Goal: Communication & Community: Answer question/provide support

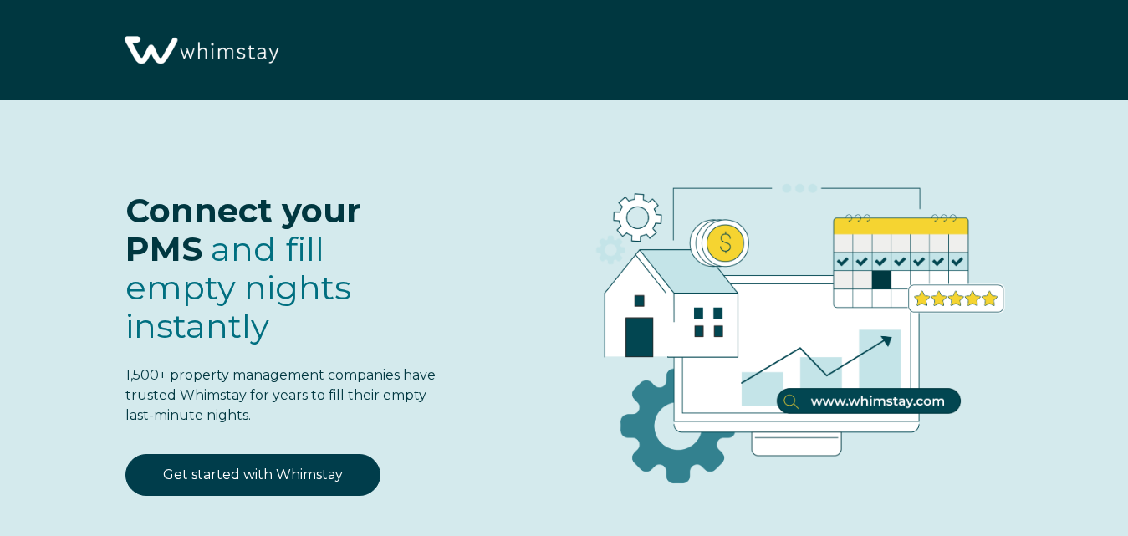
select select "US"
select select "Standard"
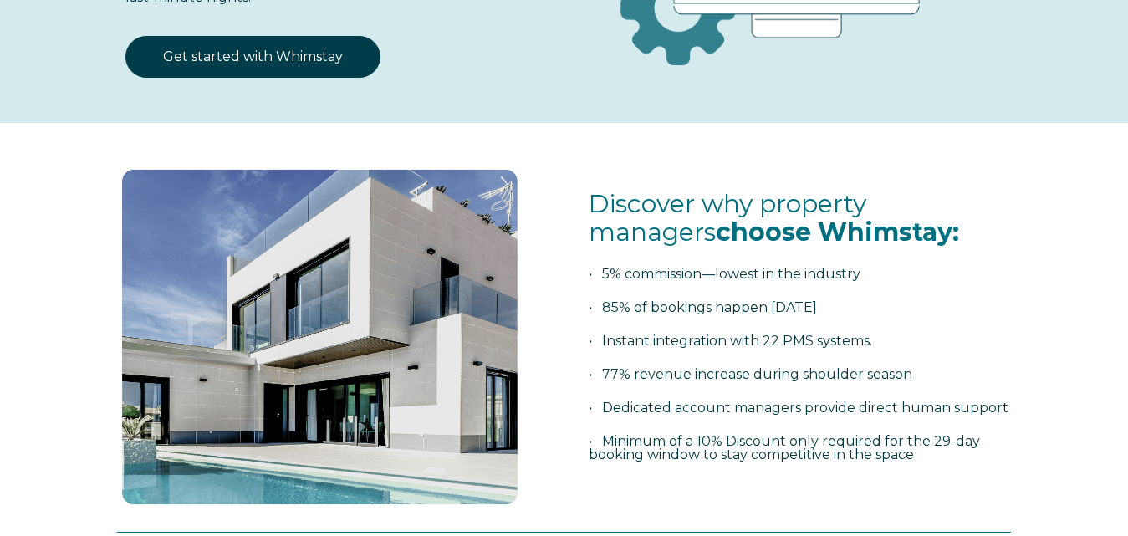
scroll to position [167, 0]
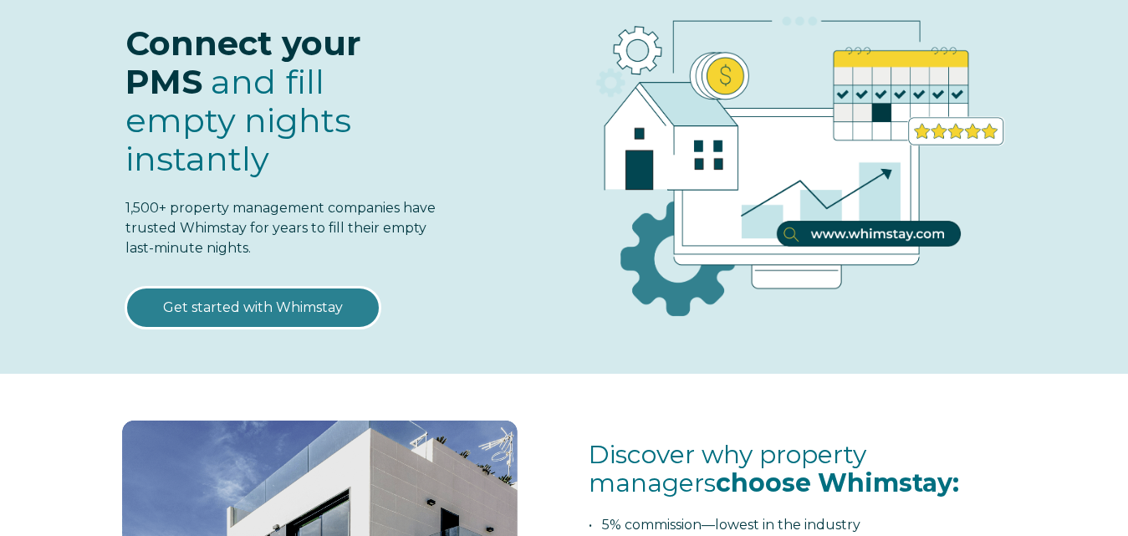
click at [262, 287] on link "Get started with Whimstay" at bounding box center [252, 308] width 255 height 42
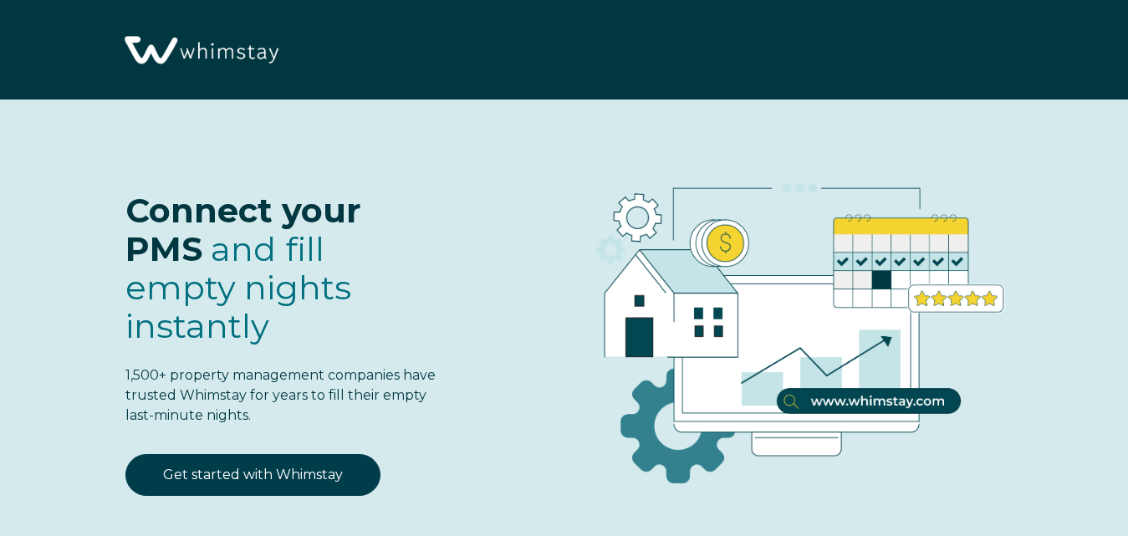
scroll to position [1953, 0]
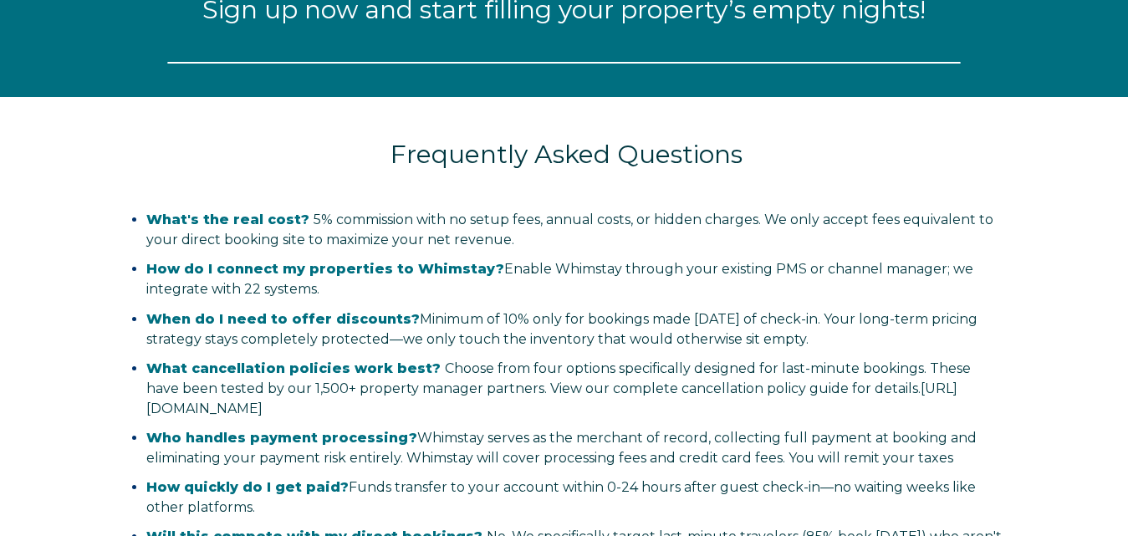
select select "US"
select select "Standard"
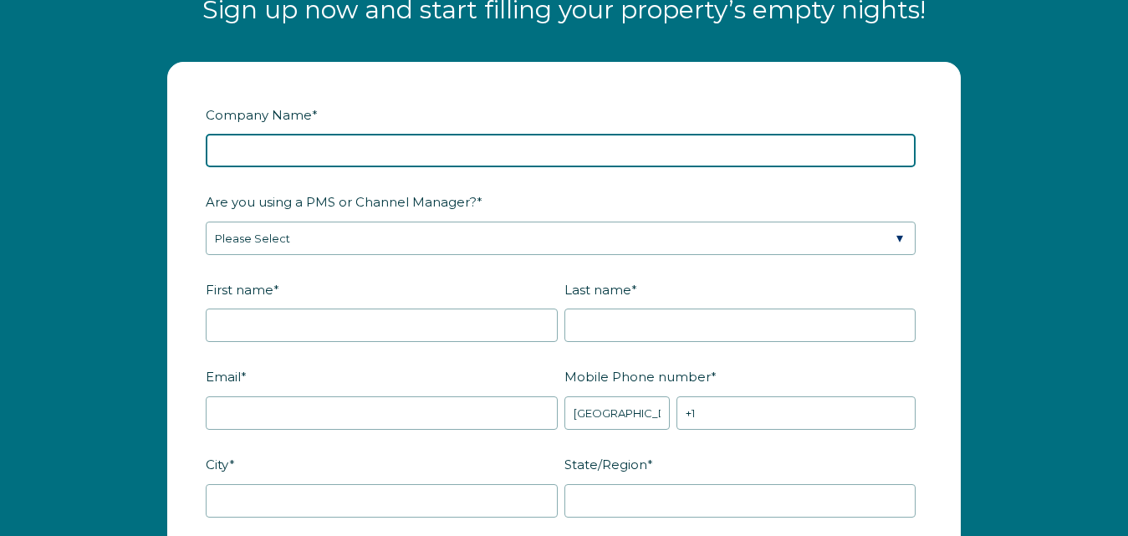
click at [258, 157] on input "Company Name *" at bounding box center [561, 150] width 710 height 33
type input "Carissa Scott Life Coach, LLC"
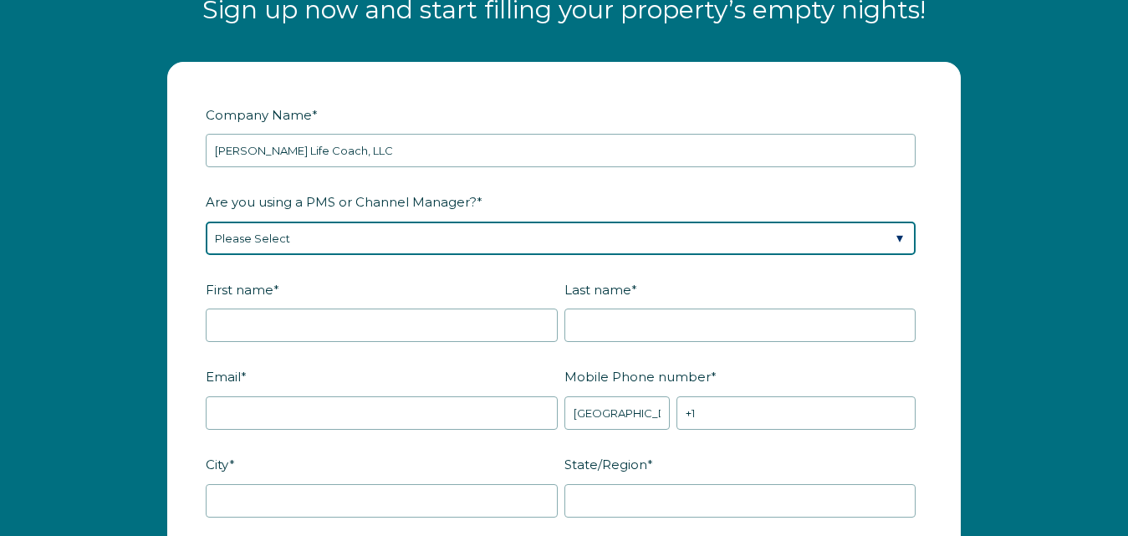
click at [283, 247] on select "Please Select Barefoot BookingPal Boost Brightside CiiRUS Escapia Guesty Hostaw…" at bounding box center [561, 238] width 710 height 33
select select "Airbnb"
click at [206, 226] on select "Please Select Barefoot BookingPal Boost Brightside CiiRUS Escapia Guesty Hostaw…" at bounding box center [561, 238] width 710 height 33
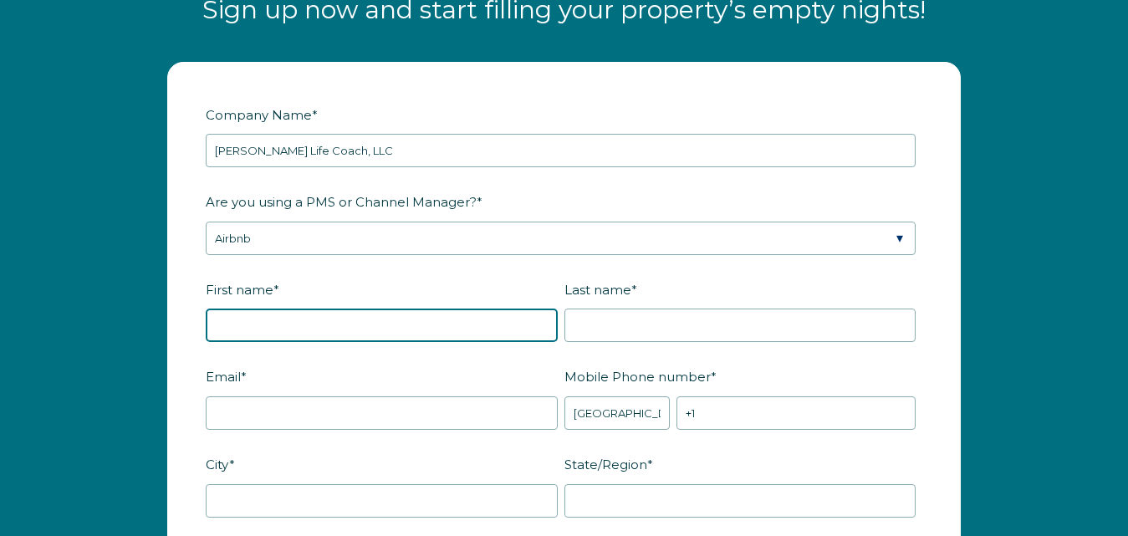
click at [332, 339] on input "First name *" at bounding box center [382, 325] width 352 height 33
type input "Carissa"
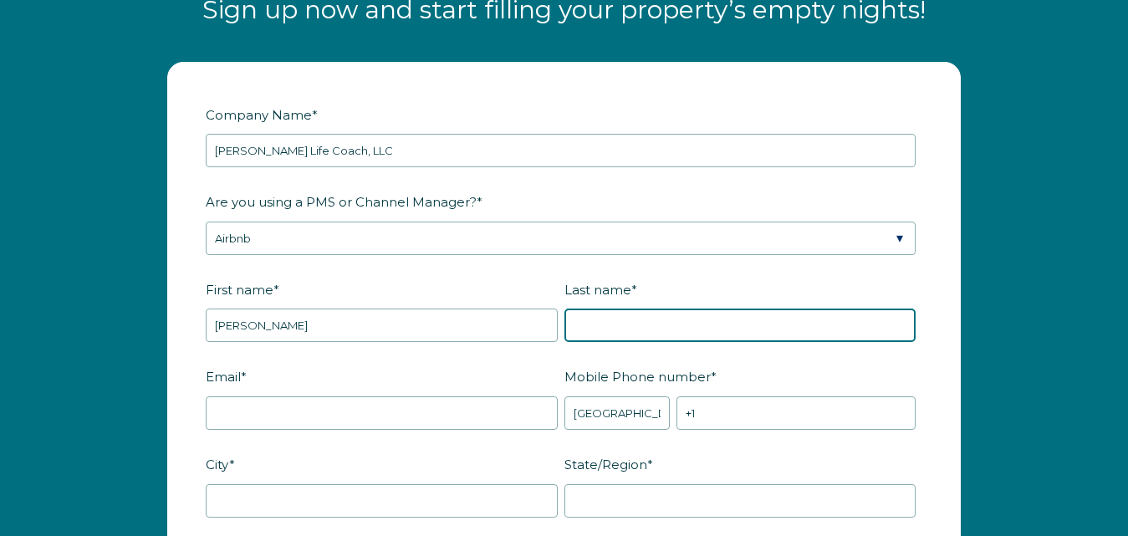
click at [640, 320] on input "Last name *" at bounding box center [740, 325] width 352 height 33
type input "Boudouali"
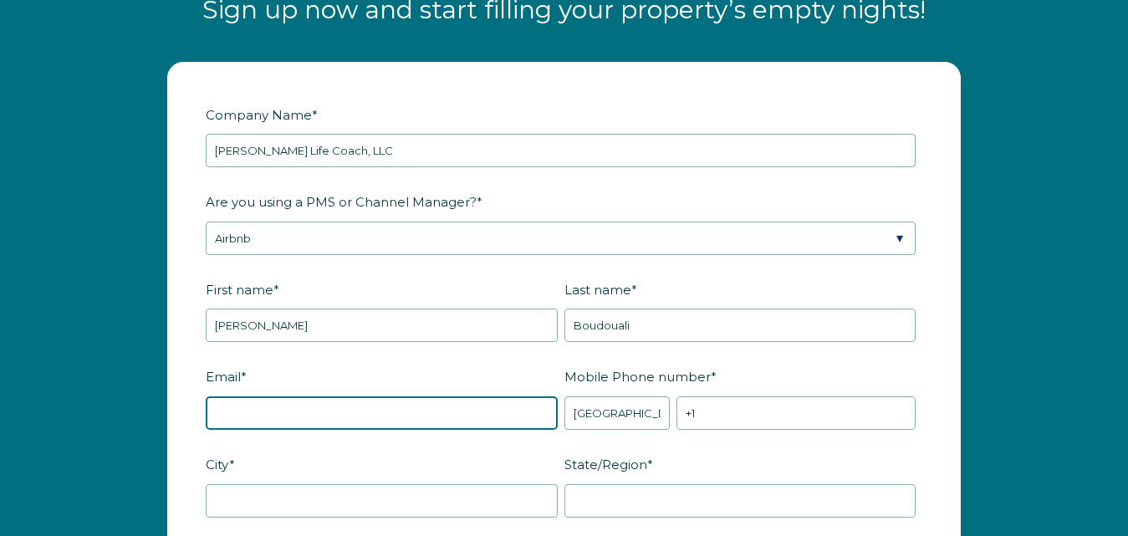
click at [405, 415] on input "Email *" at bounding box center [382, 412] width 352 height 33
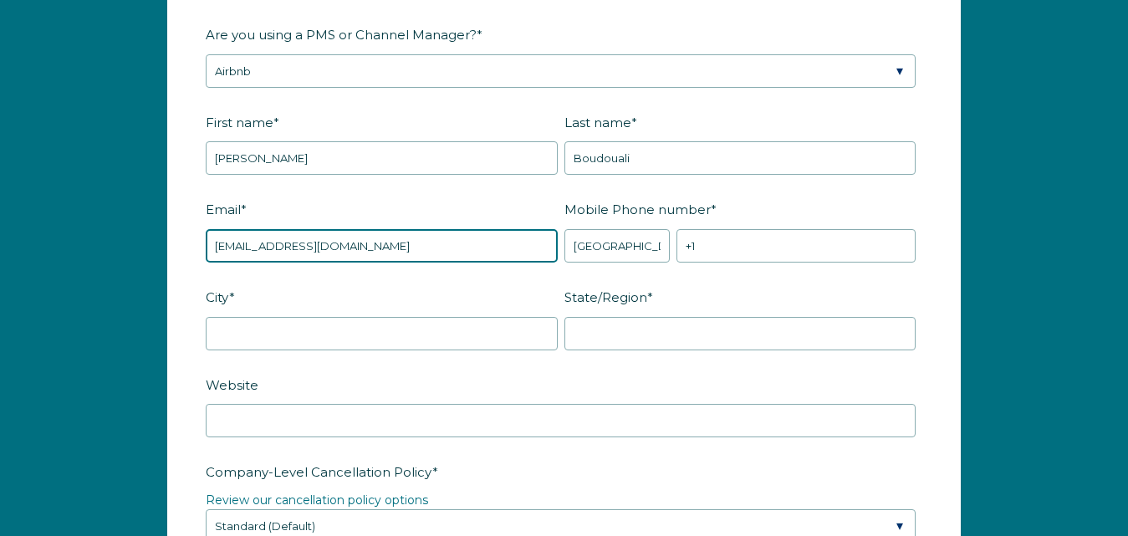
type input "professionalwoman2025@yahoo.com"
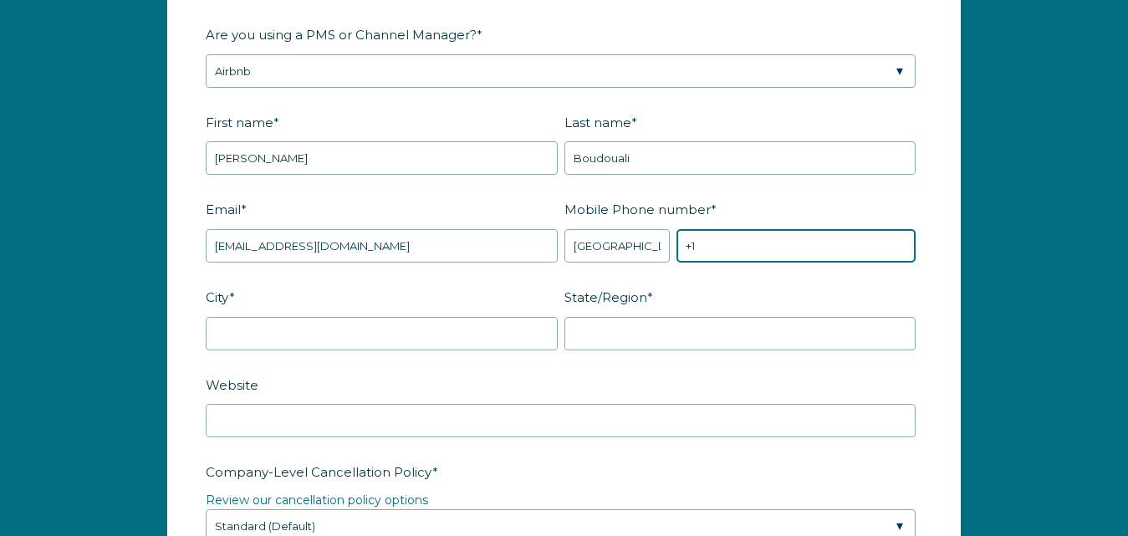
click at [744, 248] on input "+1" at bounding box center [796, 245] width 239 height 33
type input "+1 7542988003"
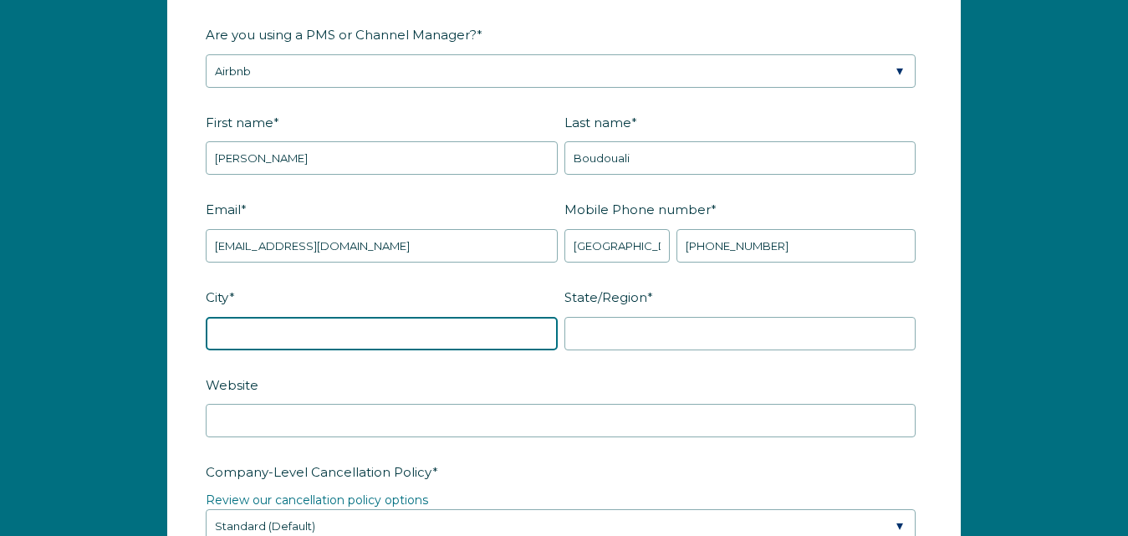
click at [382, 350] on input "City *" at bounding box center [382, 333] width 352 height 33
type input "Miramar"
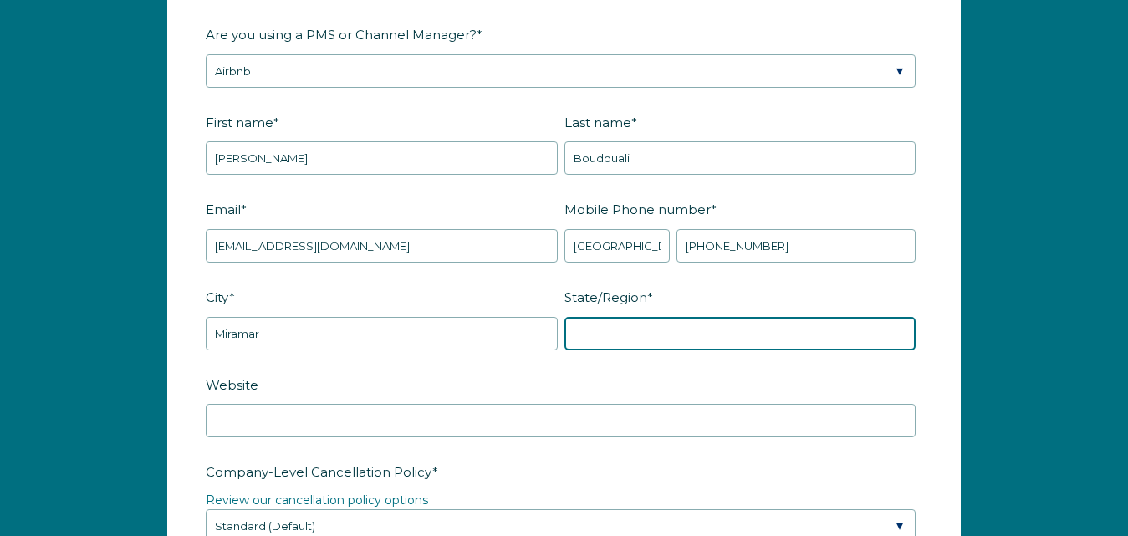
click at [650, 339] on input "State/Region *" at bounding box center [740, 333] width 352 height 33
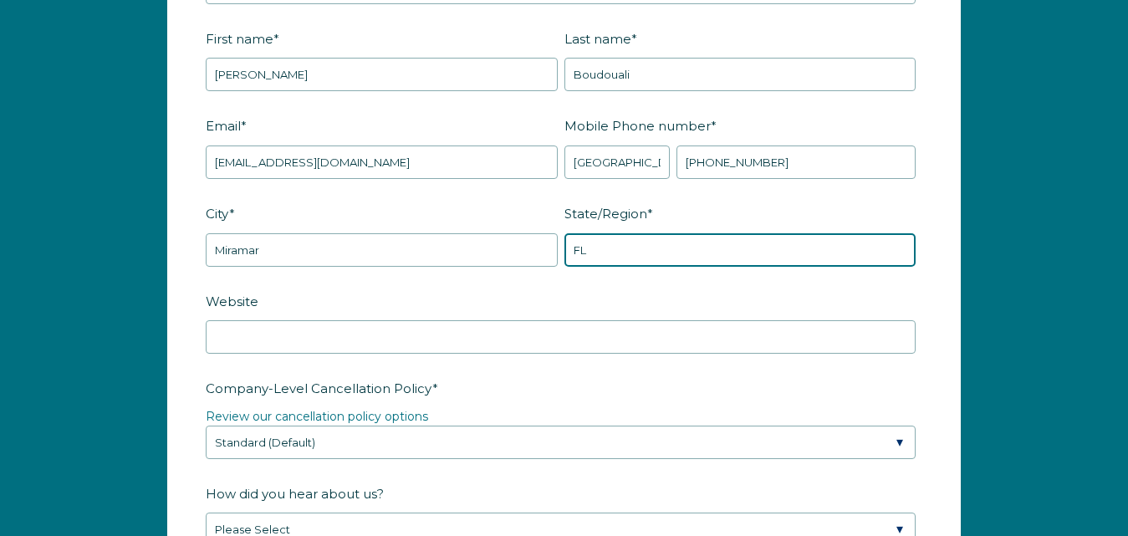
scroll to position [2288, 0]
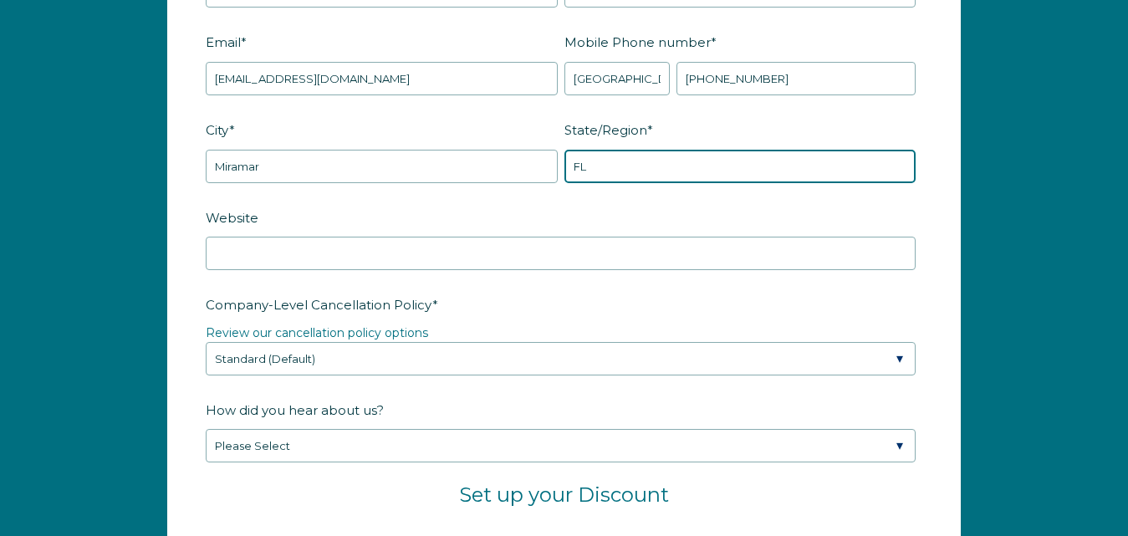
type input "FL"
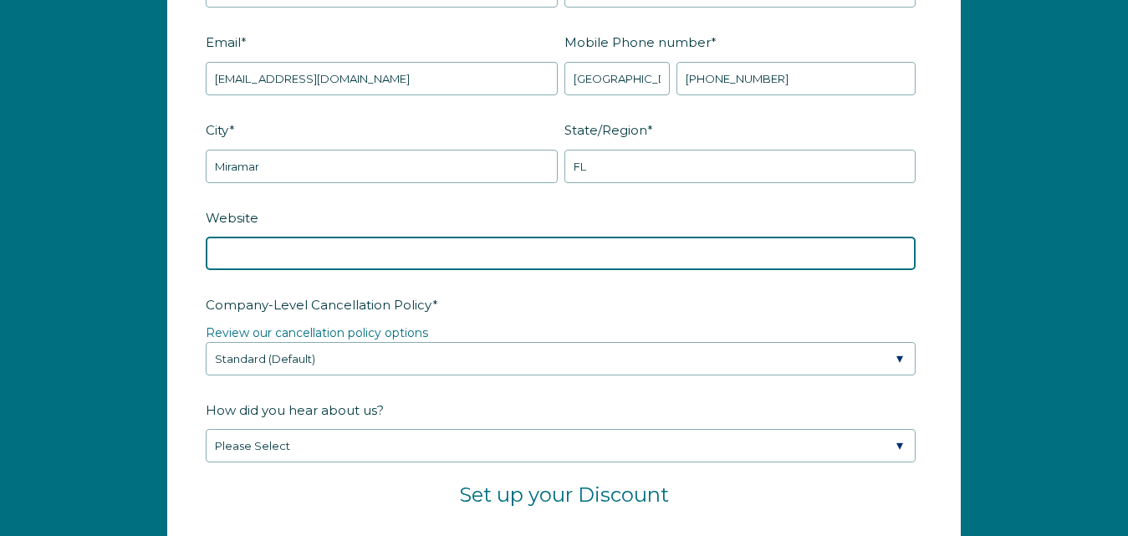
paste input "airbnb.com/h/miamifortlauderdalefamilyhouse"
type input "airbnb.com/h/miamifortlauderdalefamilyhouse"
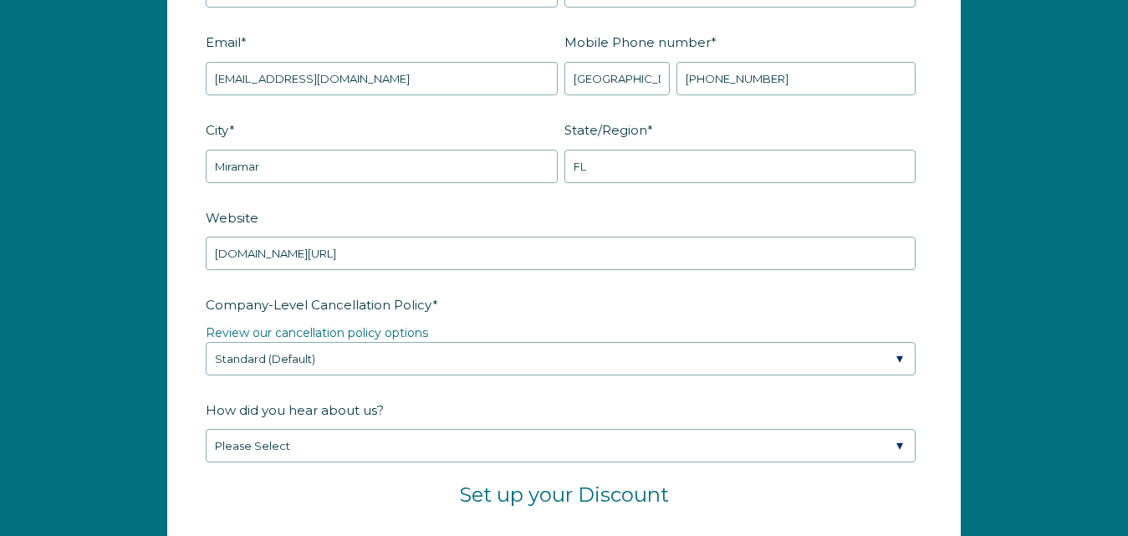
click at [741, 326] on div "Company-Level Cancellation Policy * Review our cancellation policy options Plea…" at bounding box center [564, 332] width 717 height 85
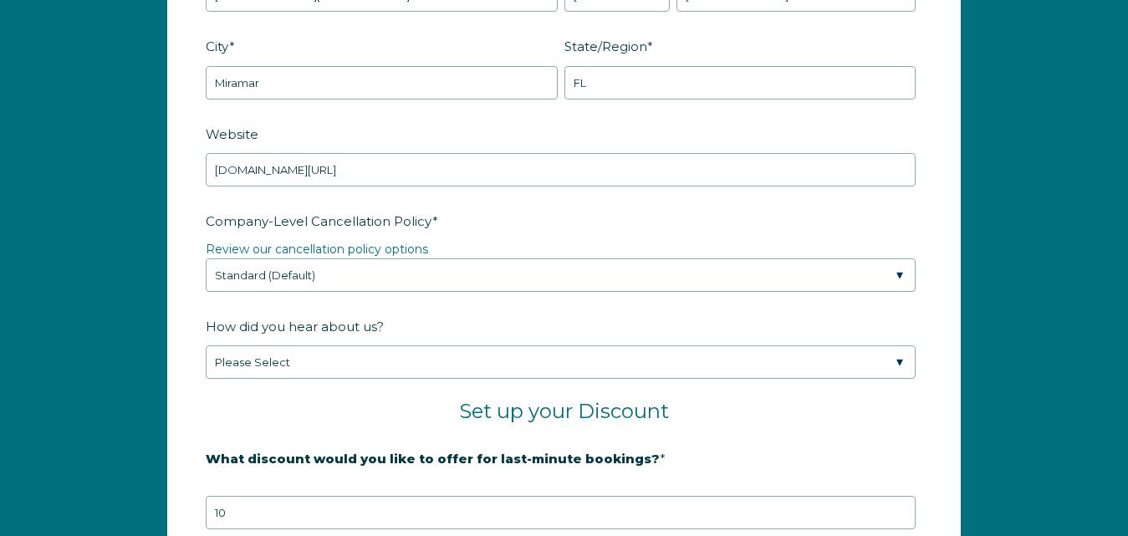
scroll to position [2455, 0]
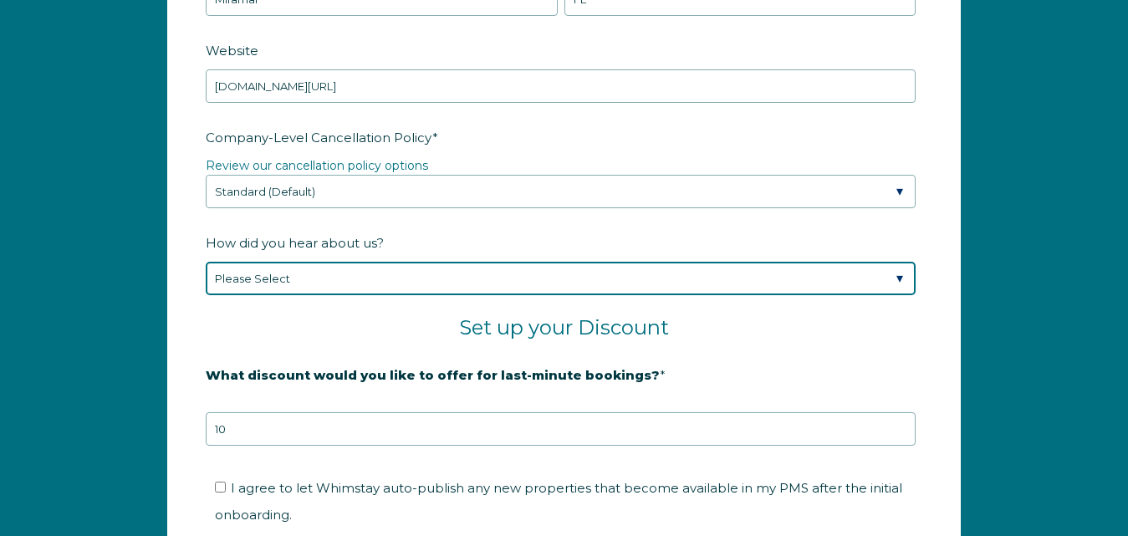
click at [886, 284] on select "Please Select Found Whimstay through a Google search Spoke to a Whimstay salesp…" at bounding box center [561, 278] width 710 height 33
select select "Other"
click at [206, 266] on select "Please Select Found Whimstay through a Google search Spoke to a Whimstay salesp…" at bounding box center [561, 278] width 710 height 33
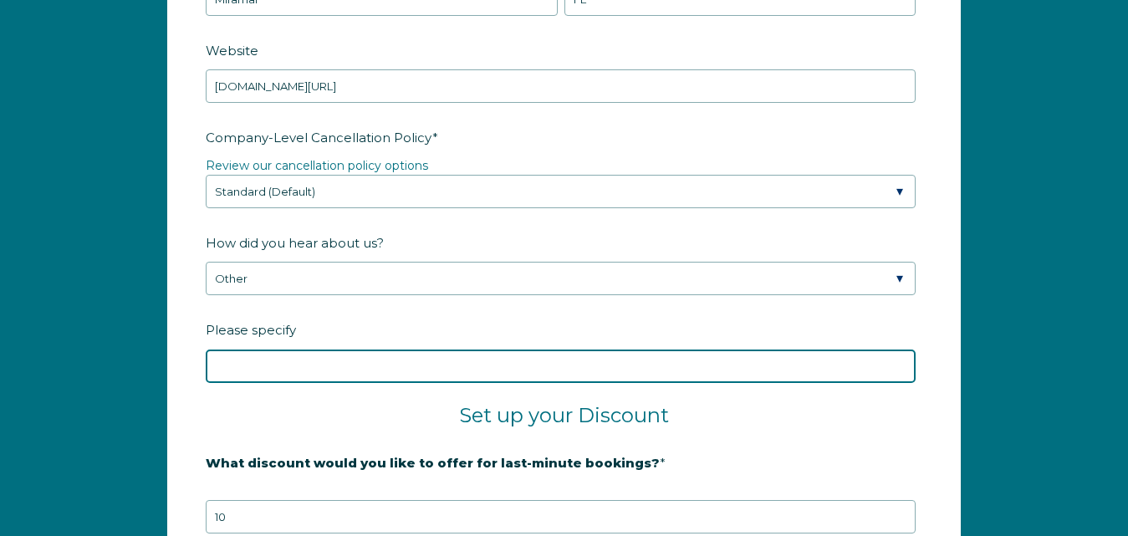
click at [290, 362] on input "Please specify" at bounding box center [561, 366] width 710 height 33
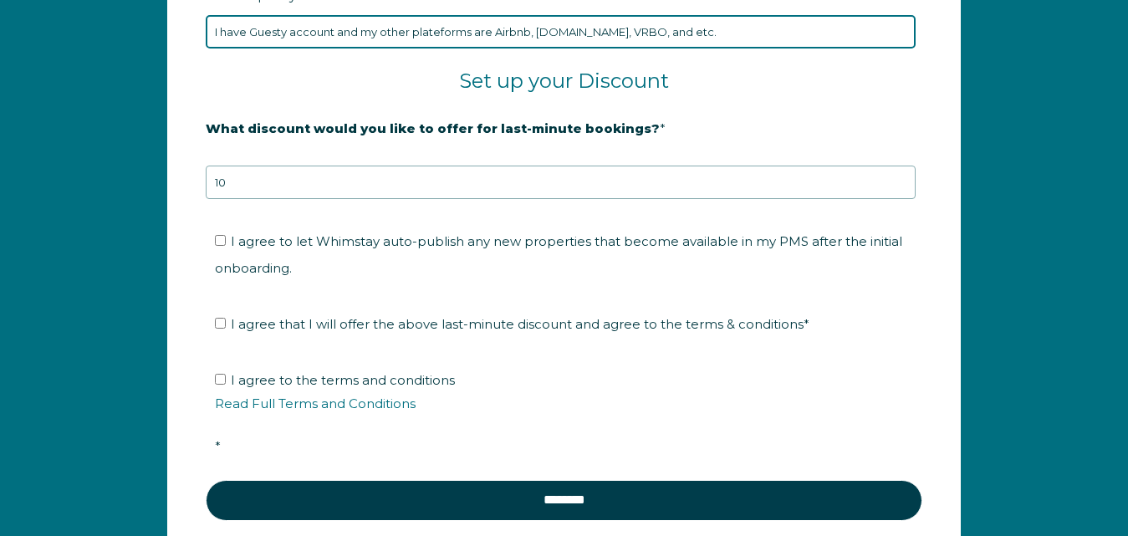
scroll to position [2873, 0]
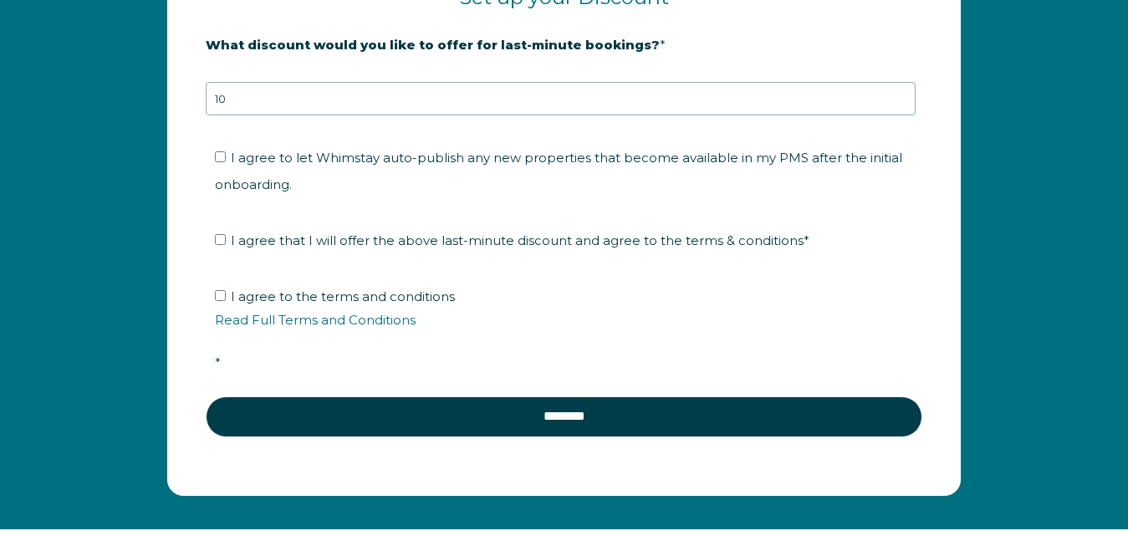
type input "I have Guesty account and my other plateforms are Airbnb, Booking.com, VRBO, an…"
click at [222, 160] on input "I agree to let Whimstay auto-publish any new properties that become available i…" at bounding box center [220, 156] width 11 height 11
checkbox input "true"
click at [224, 242] on input "I agree that I will offer the above last-minute discount and agree to the terms…" at bounding box center [220, 239] width 11 height 11
checkbox input "true"
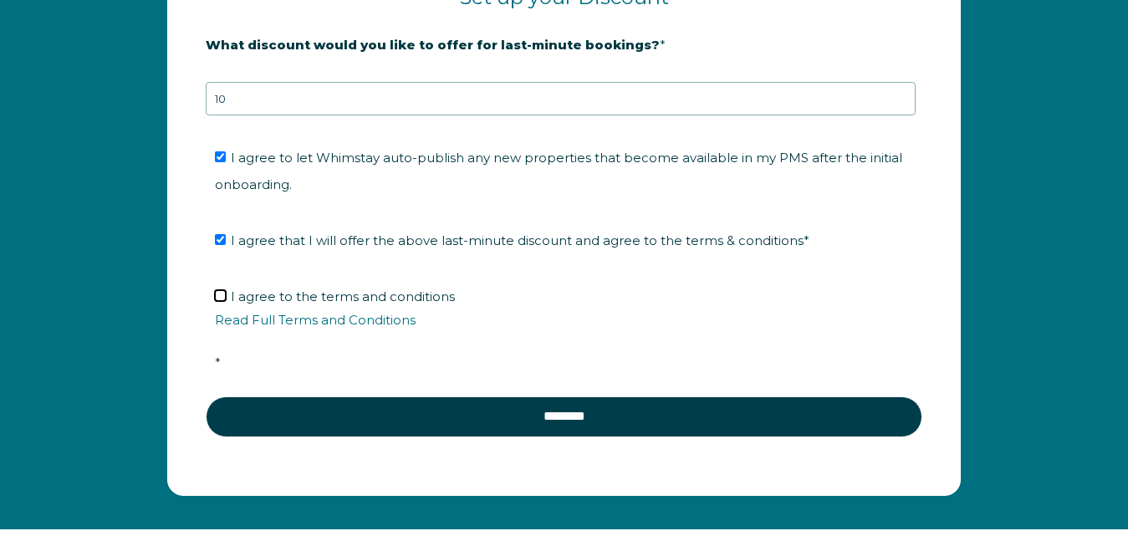
click at [222, 295] on input "I agree to the terms and conditions Read Full Terms and Conditions *" at bounding box center [220, 295] width 11 height 11
checkbox input "true"
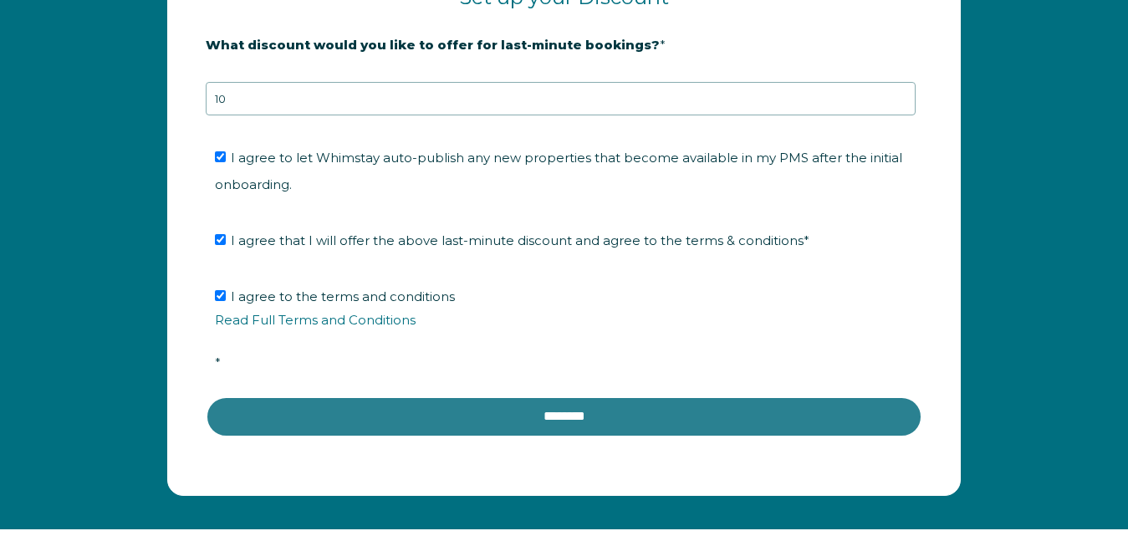
click at [523, 419] on input "********" at bounding box center [564, 416] width 717 height 40
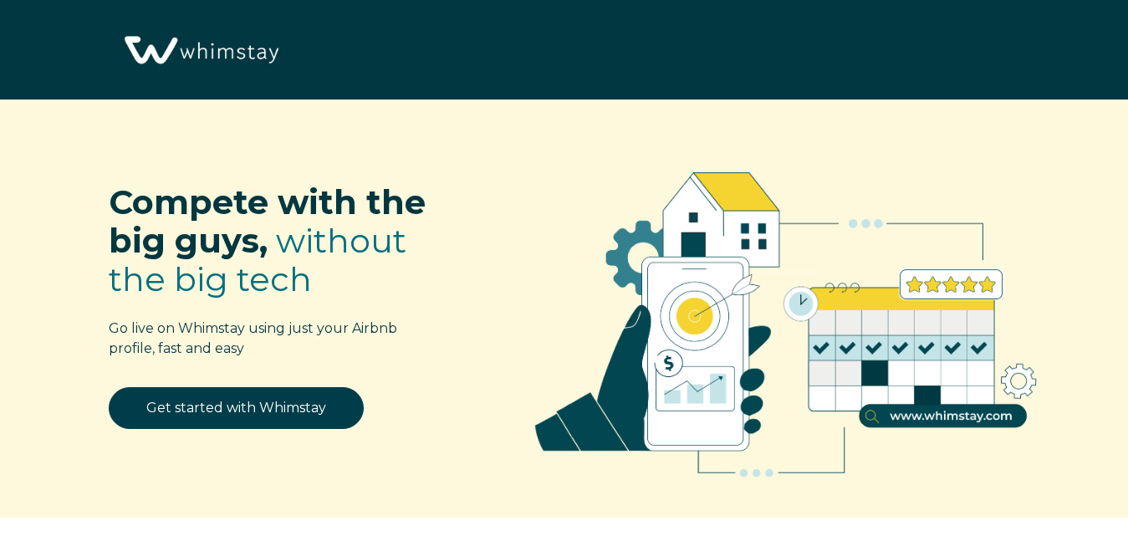
select select "US"
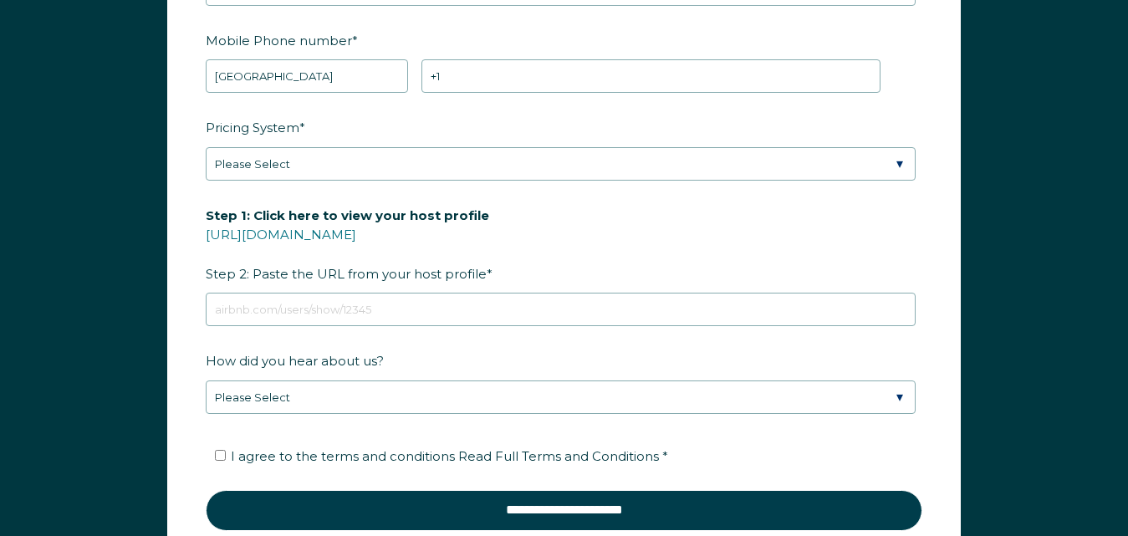
scroll to position [1887, 0]
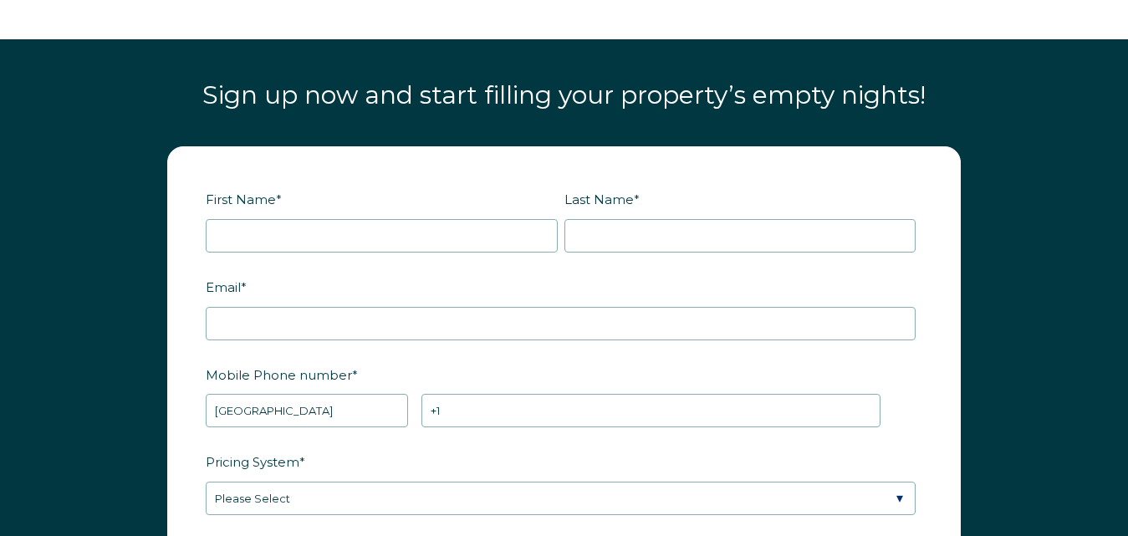
click at [411, 216] on div "First Name *" at bounding box center [385, 219] width 359 height 68
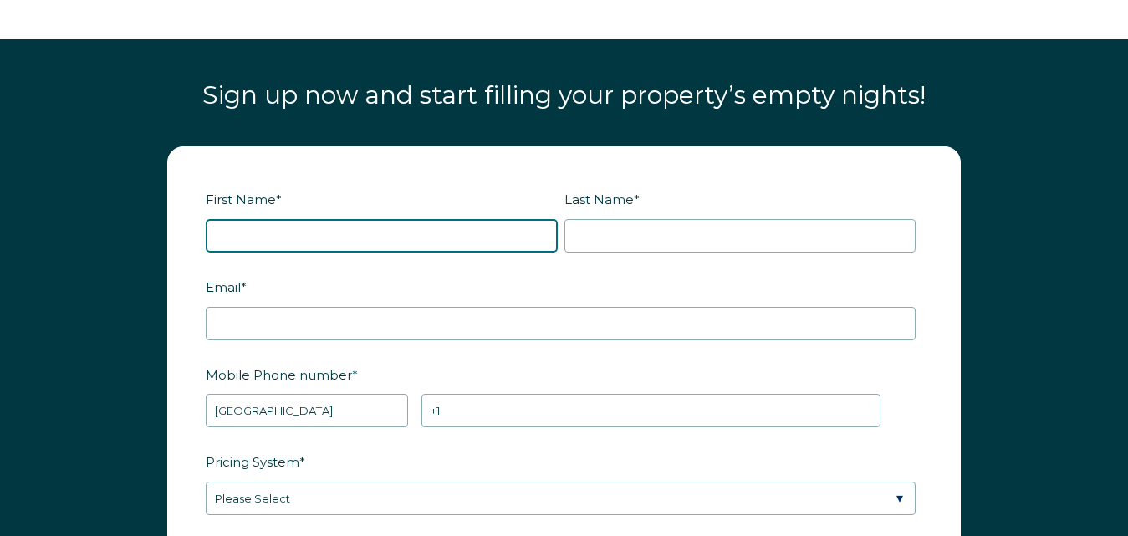
click at [408, 225] on input "First Name *" at bounding box center [382, 235] width 352 height 33
click at [305, 238] on input "C" at bounding box center [382, 235] width 352 height 33
type input "Carissa"
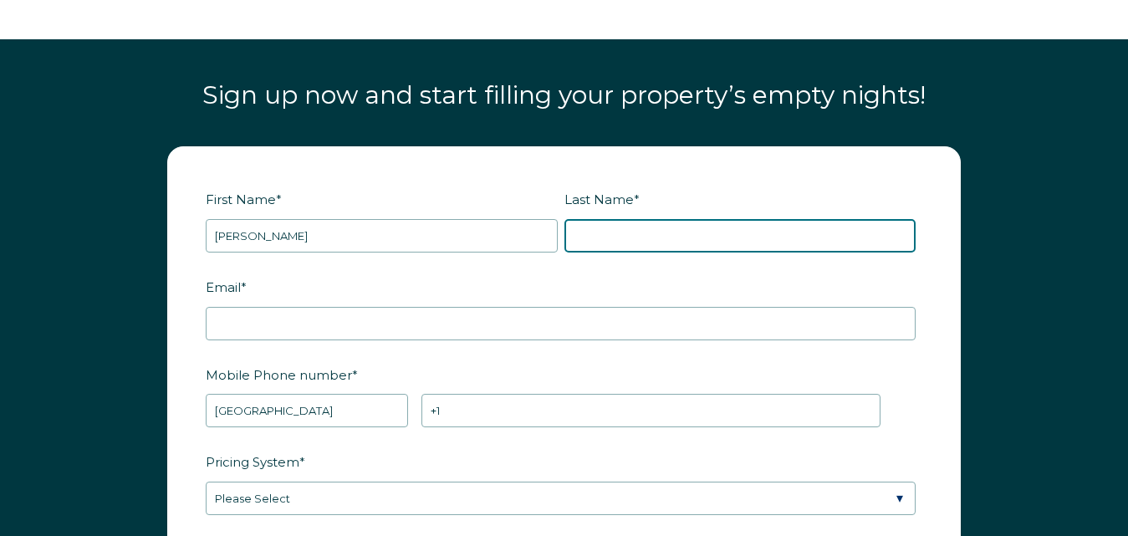
click at [662, 242] on input "Last Name *" at bounding box center [740, 235] width 352 height 33
type input "Boudouali"
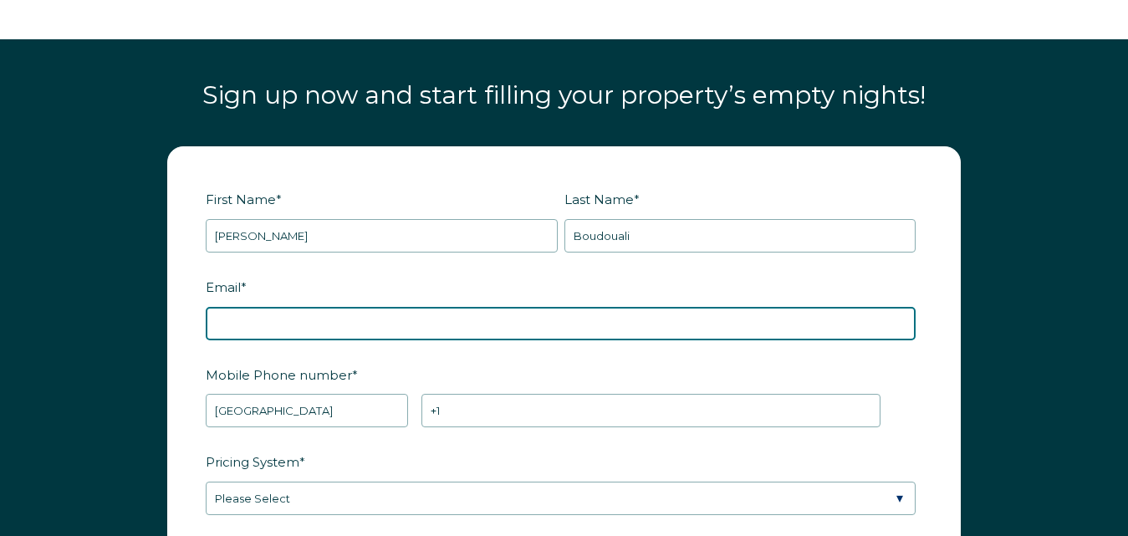
click at [446, 335] on input "Email *" at bounding box center [561, 323] width 710 height 33
type input "professionalwoman2025@yahoo.com"
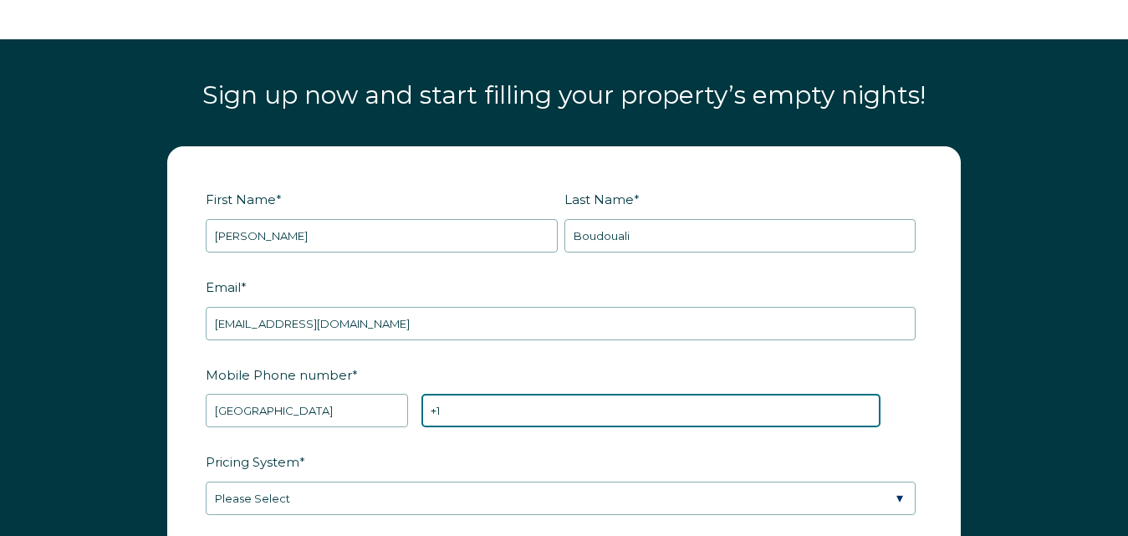
click at [455, 416] on input "+1" at bounding box center [650, 410] width 458 height 33
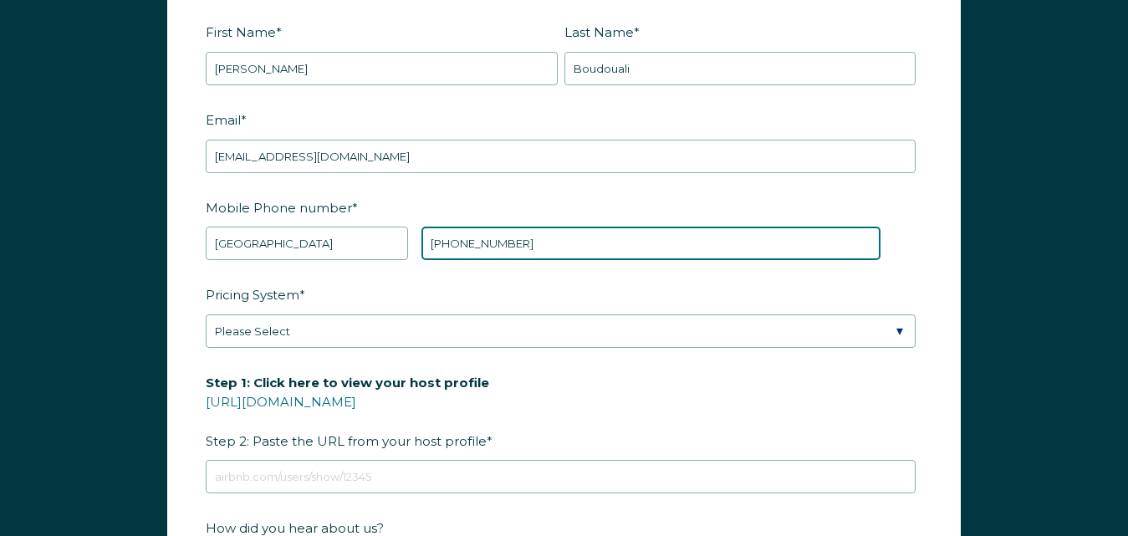
scroll to position [2222, 0]
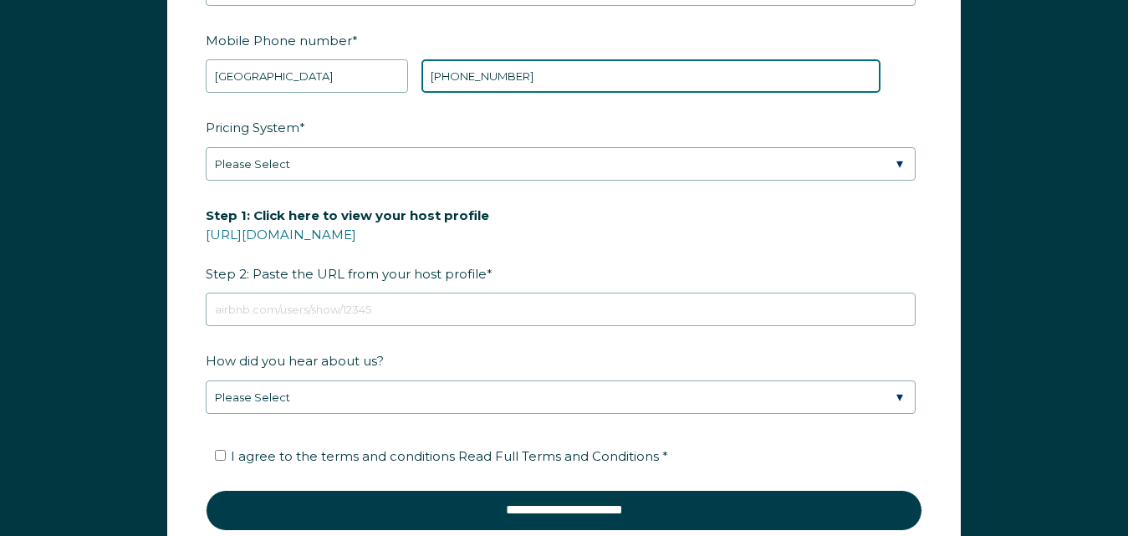
type input "+1 7542988003"
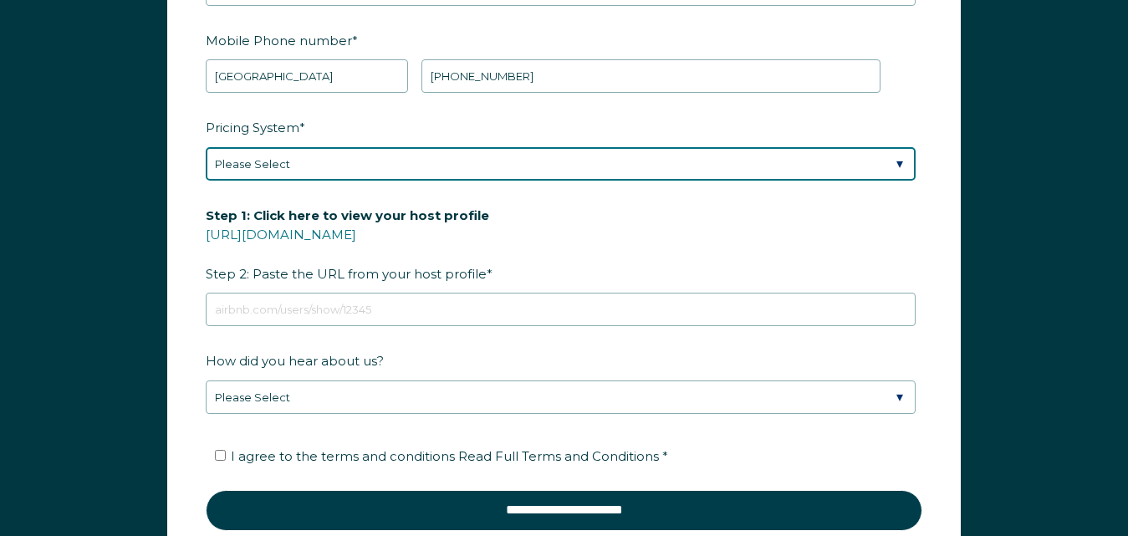
click at [335, 165] on select "Please Select Manual Airbnb Smart Pricing PriceLabs Wheelhouse Beyond Pricing 3…" at bounding box center [561, 163] width 710 height 33
select select "Dynamic"
click at [206, 147] on select "Please Select Manual Airbnb Smart Pricing PriceLabs Wheelhouse Beyond Pricing 3…" at bounding box center [561, 163] width 710 height 33
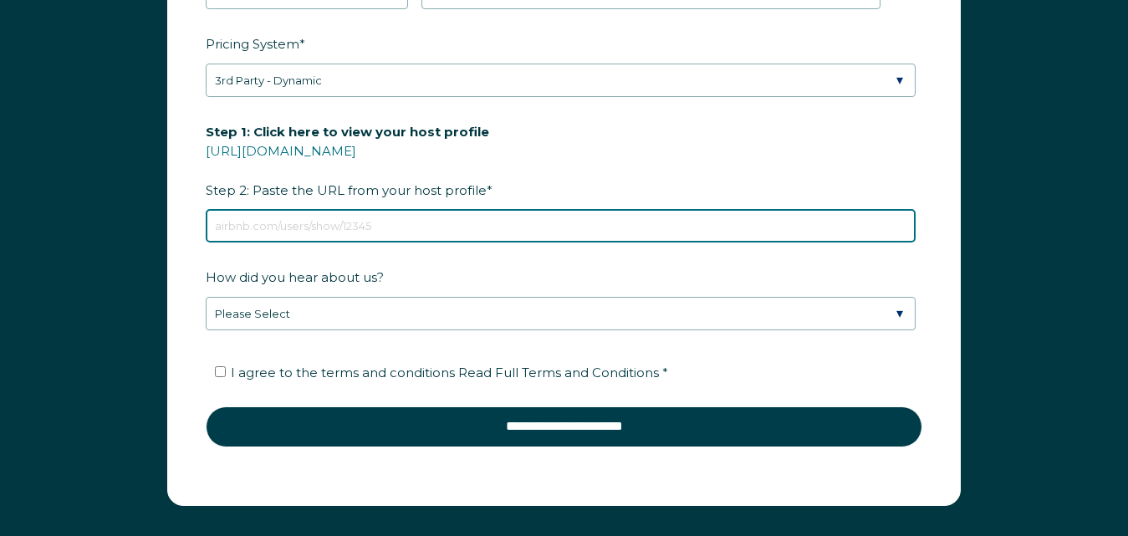
paste input "https://www.airbnb.com/users/show/205242457"
type input "https://www.airbnb.com/users/show/205242457"
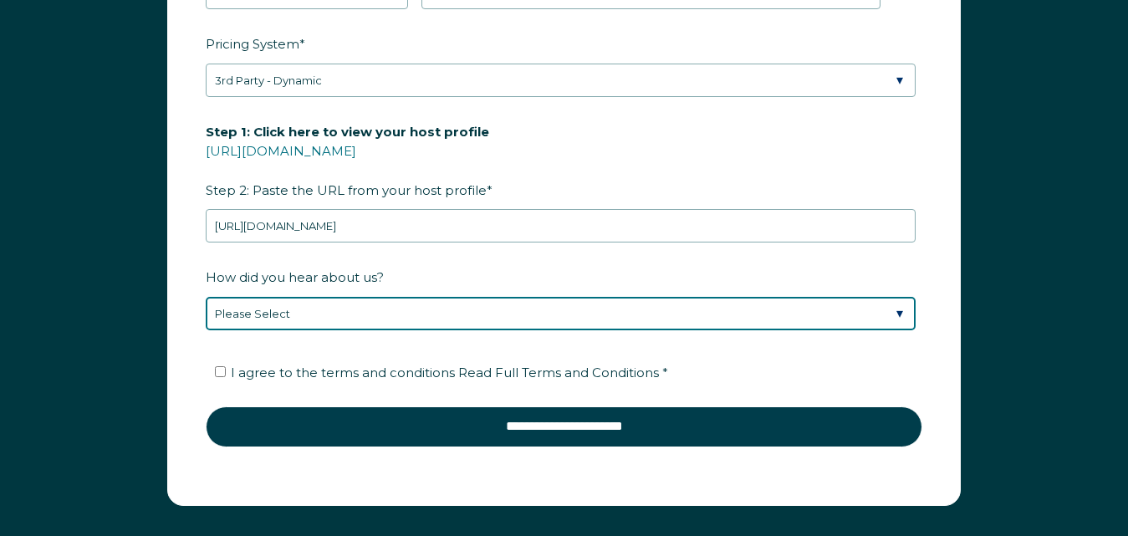
click at [248, 322] on select "Please Select Discovered Whimstay at an event or conference Found Whimstay thro…" at bounding box center [561, 313] width 710 height 33
select select "Other"
click at [206, 297] on select "Please Select Discovered Whimstay at an event or conference Found Whimstay thro…" at bounding box center [561, 313] width 710 height 33
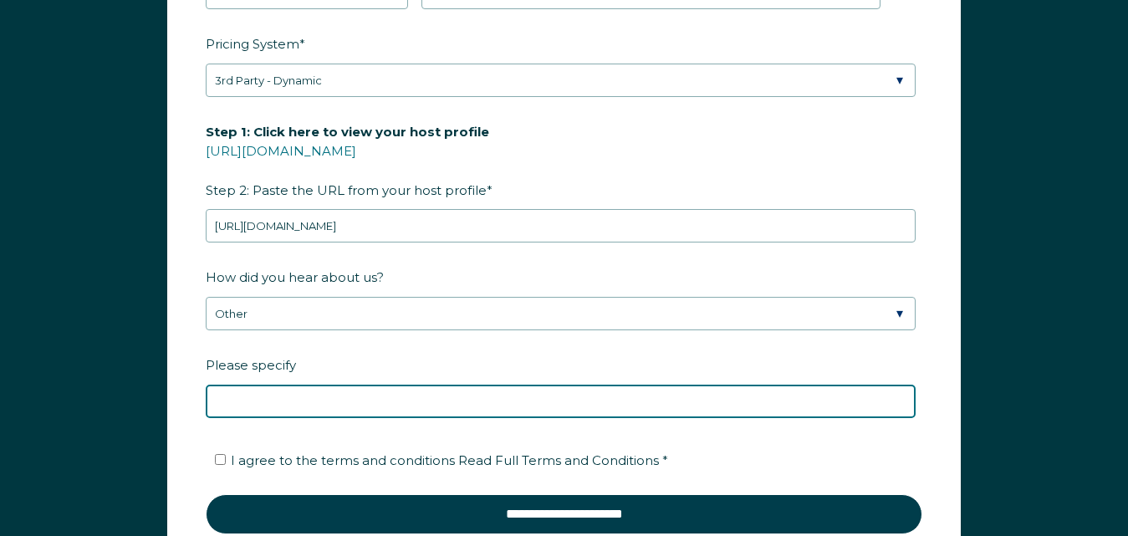
click at [259, 406] on input "Please specify" at bounding box center [561, 401] width 710 height 33
click at [350, 406] on input "I found your information guesty website." at bounding box center [561, 401] width 710 height 33
type input "I found your information on the guesty website."
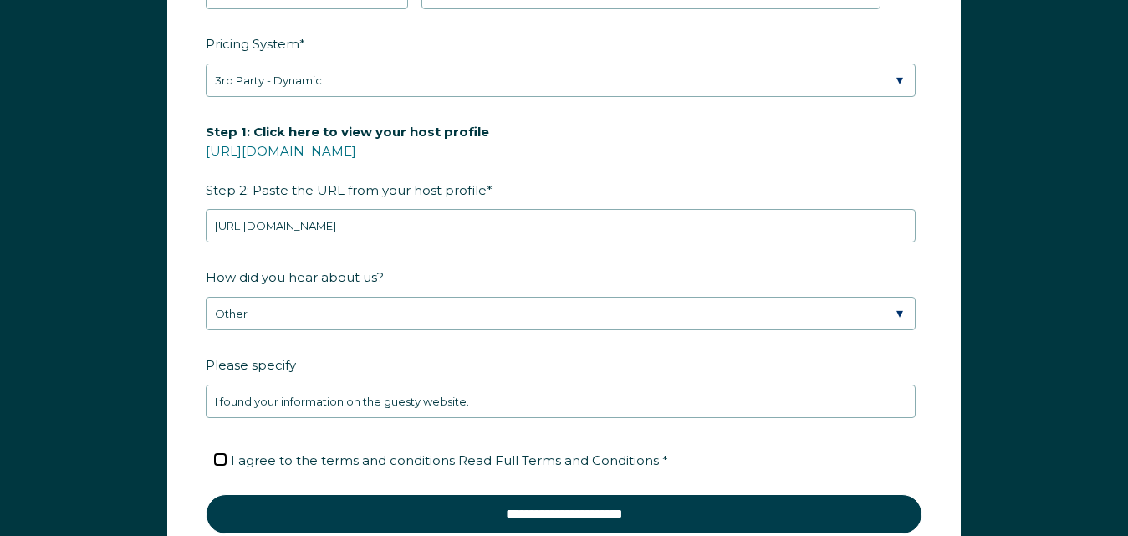
click at [218, 457] on input "I agree to the terms and conditions Read Full Terms and Conditions *" at bounding box center [220, 459] width 11 height 11
checkbox input "true"
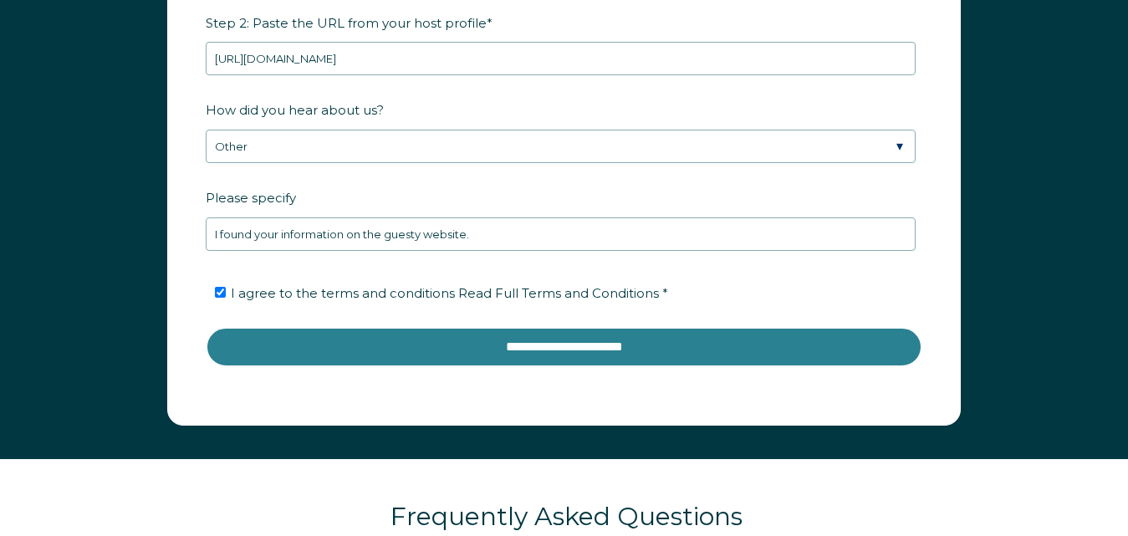
click at [611, 347] on input "**********" at bounding box center [564, 347] width 717 height 40
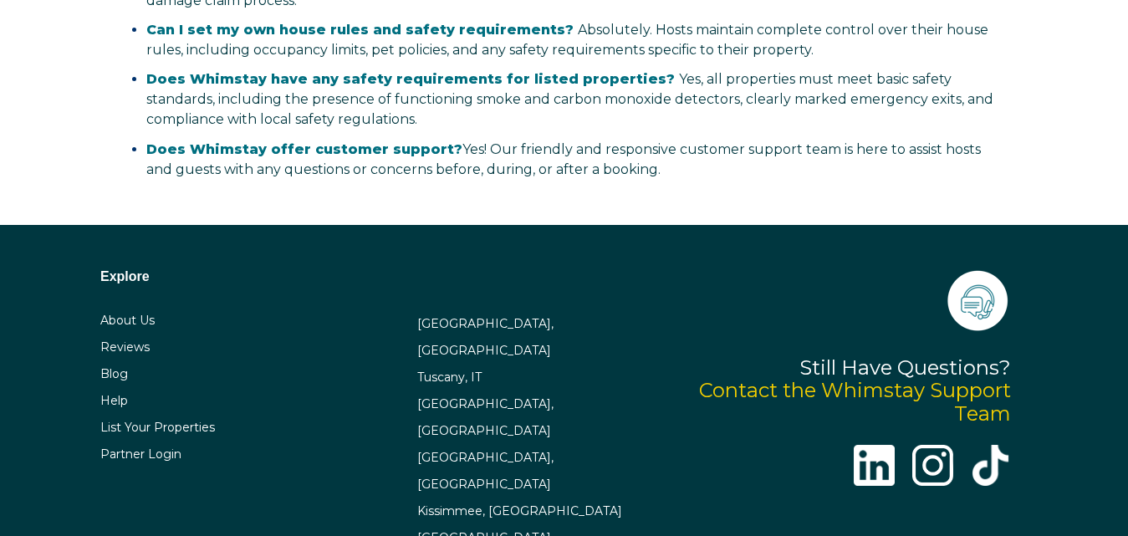
select select "US"
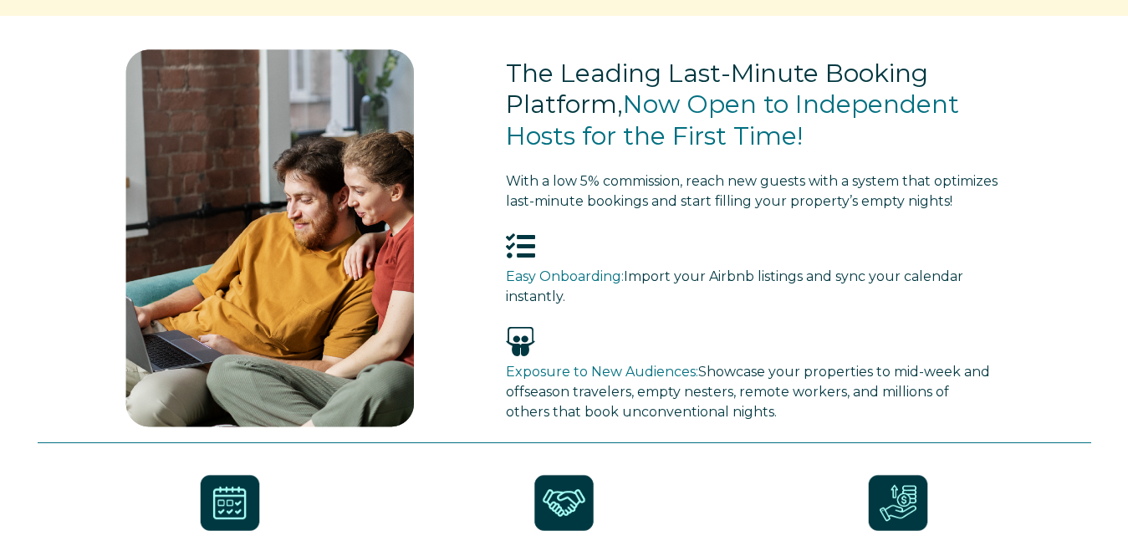
scroll to position [251, 0]
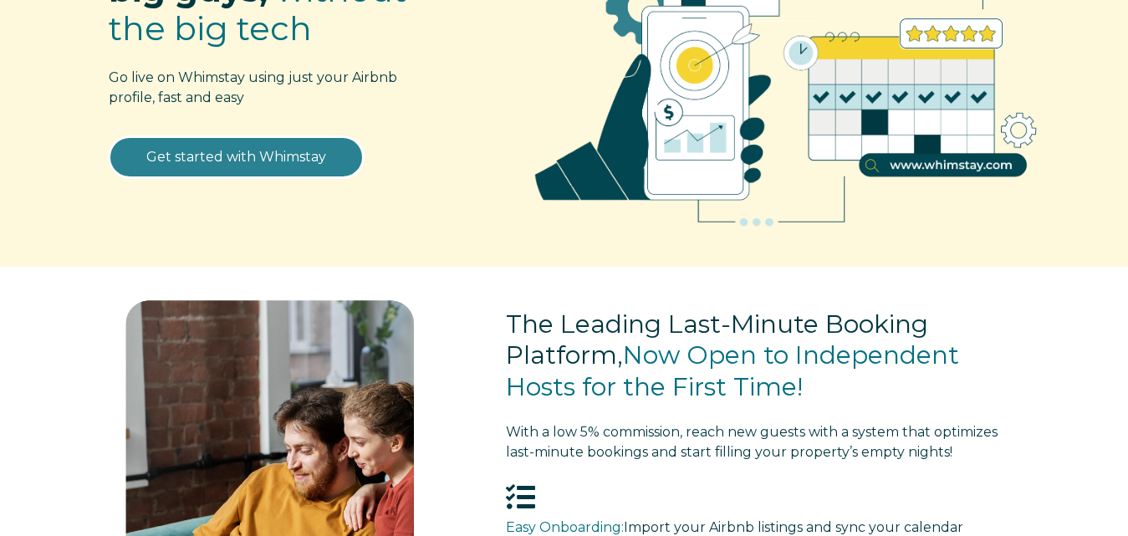
click at [261, 166] on link "Get started with Whimstay" at bounding box center [236, 157] width 255 height 42
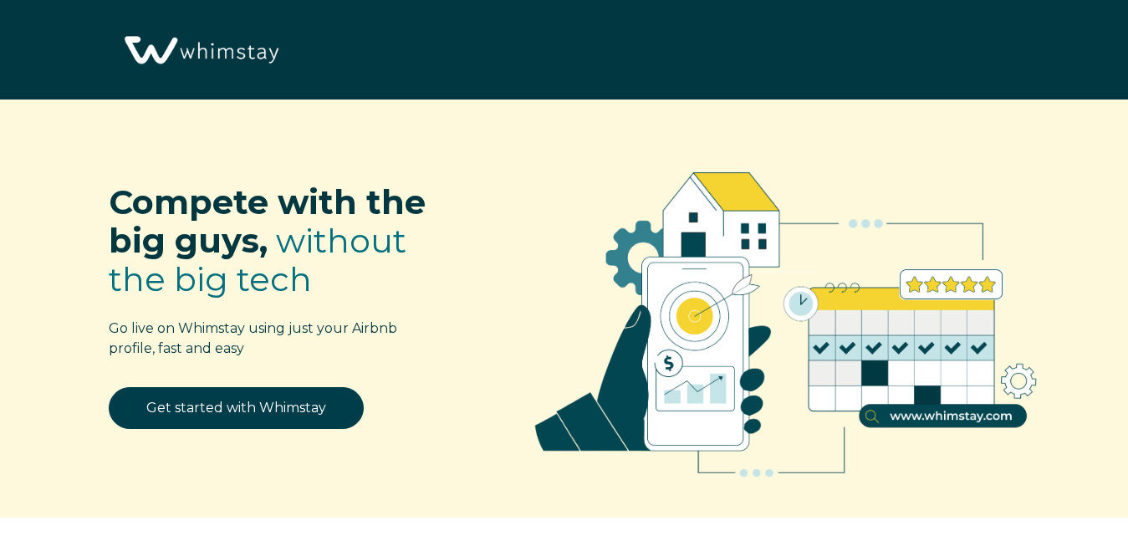
select select "US"
click at [207, 59] on img at bounding box center [200, 50] width 166 height 85
click at [208, 55] on img at bounding box center [200, 50] width 166 height 85
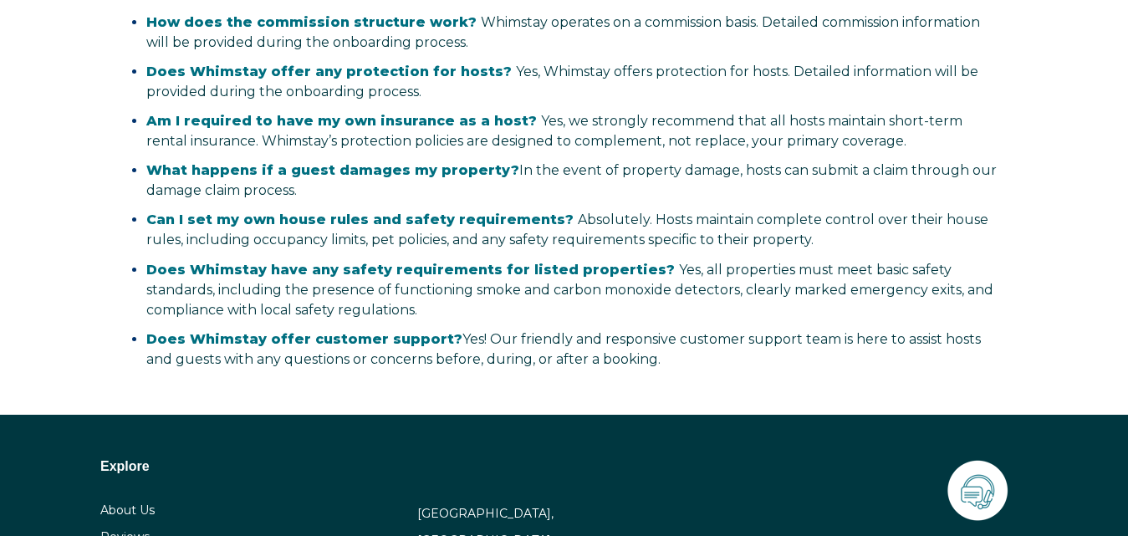
scroll to position [3339, 0]
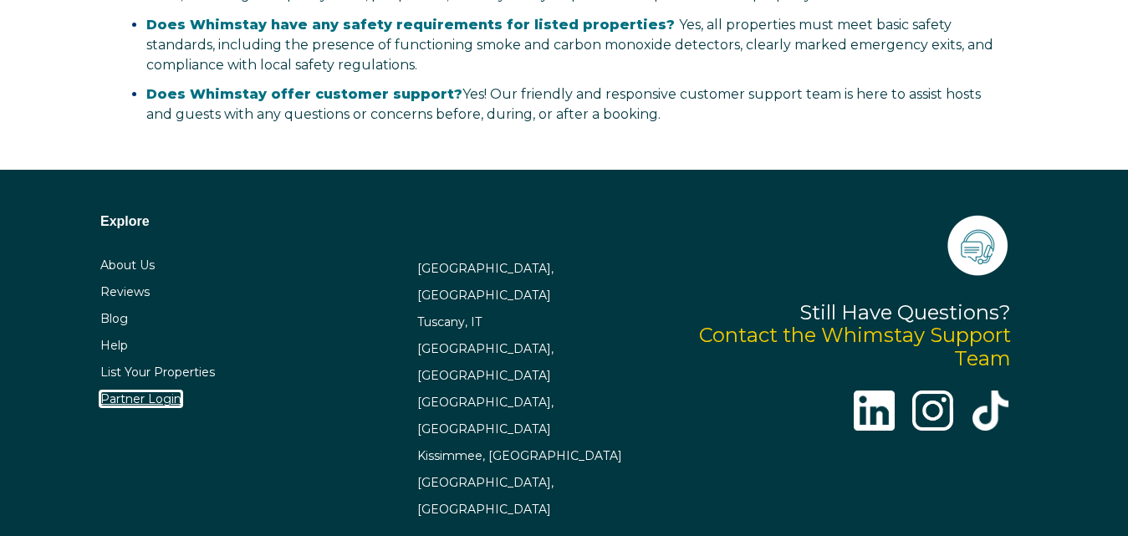
click at [159, 401] on link "Partner Login" at bounding box center [140, 398] width 81 height 15
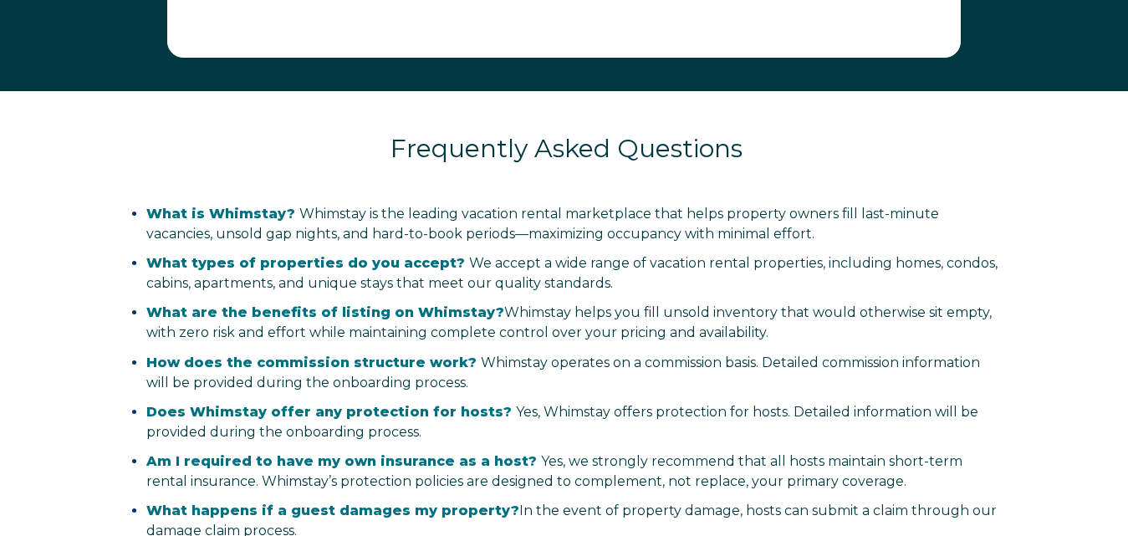
scroll to position [2670, 0]
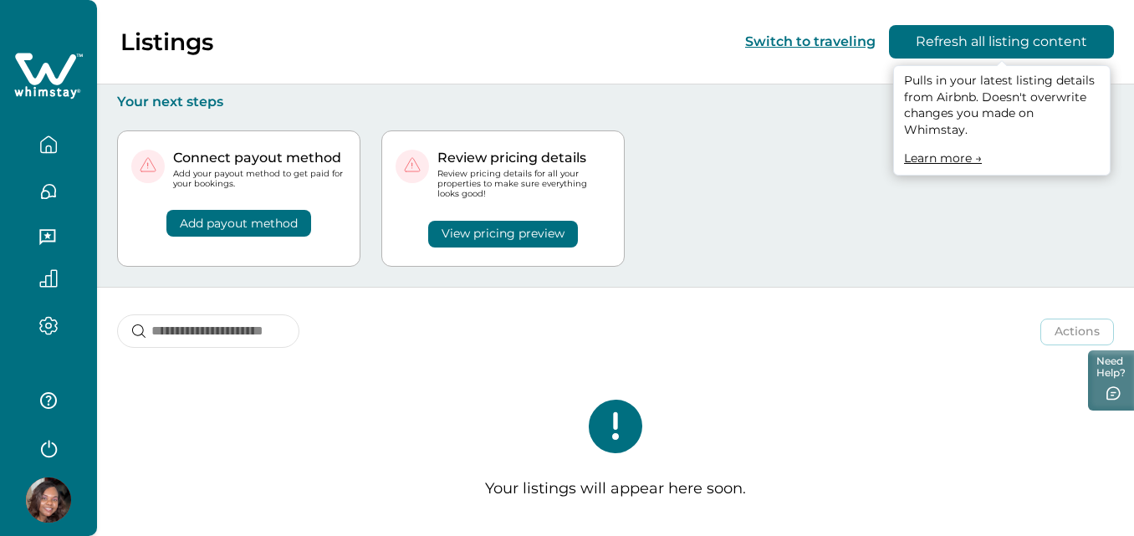
click at [959, 45] on button "Refresh all listing content" at bounding box center [1001, 41] width 225 height 33
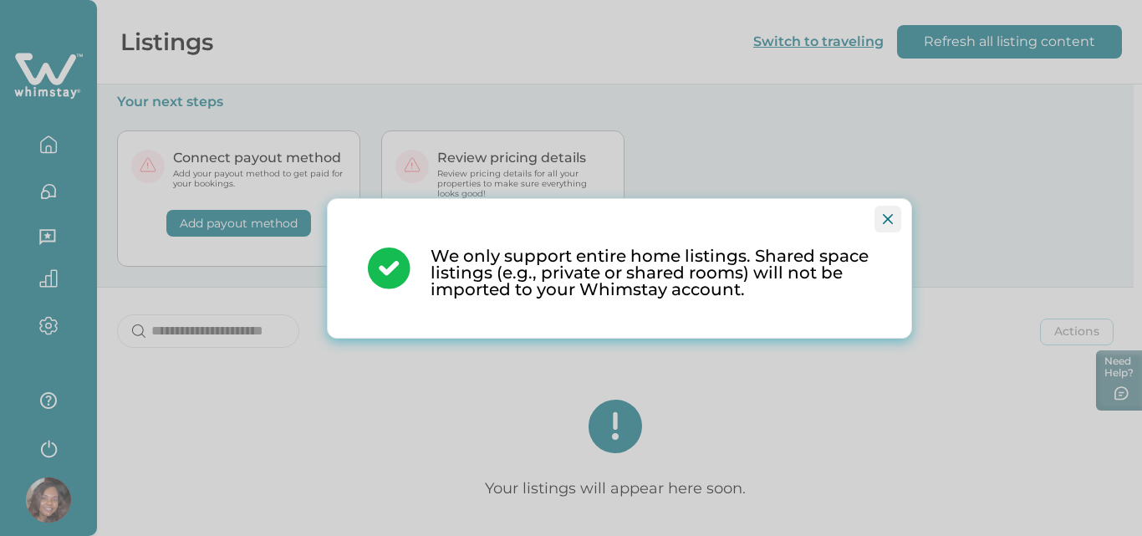
click at [884, 214] on icon "Close" at bounding box center [888, 219] width 10 height 10
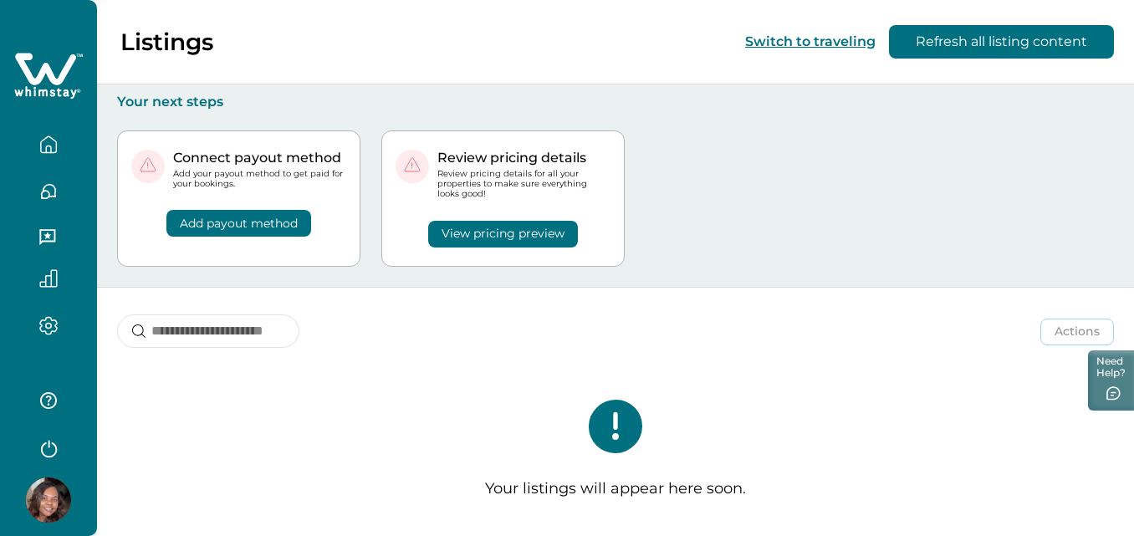
scroll to position [9, 0]
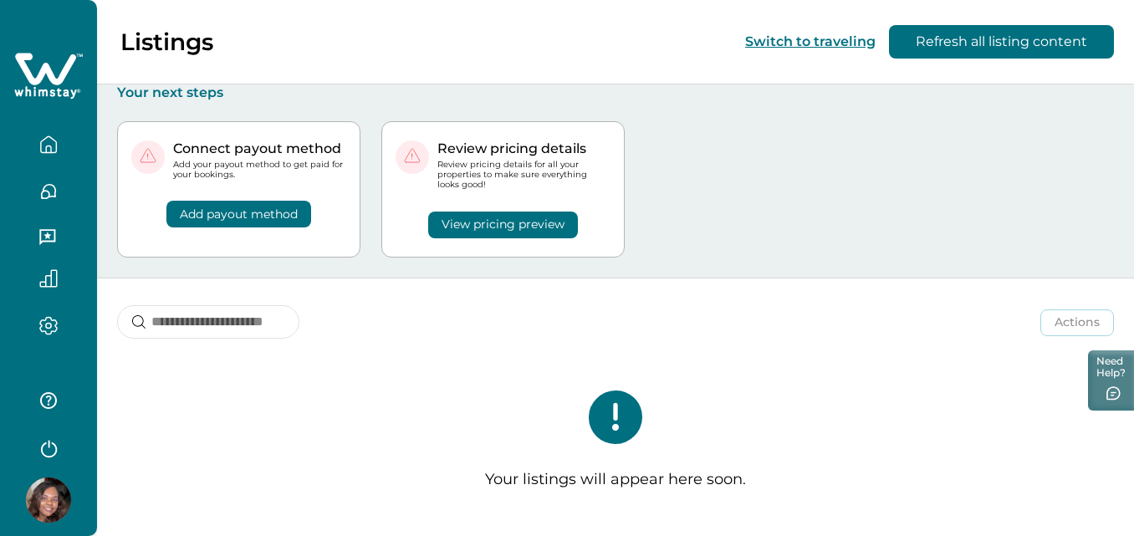
click at [52, 326] on icon "button" at bounding box center [48, 325] width 18 height 19
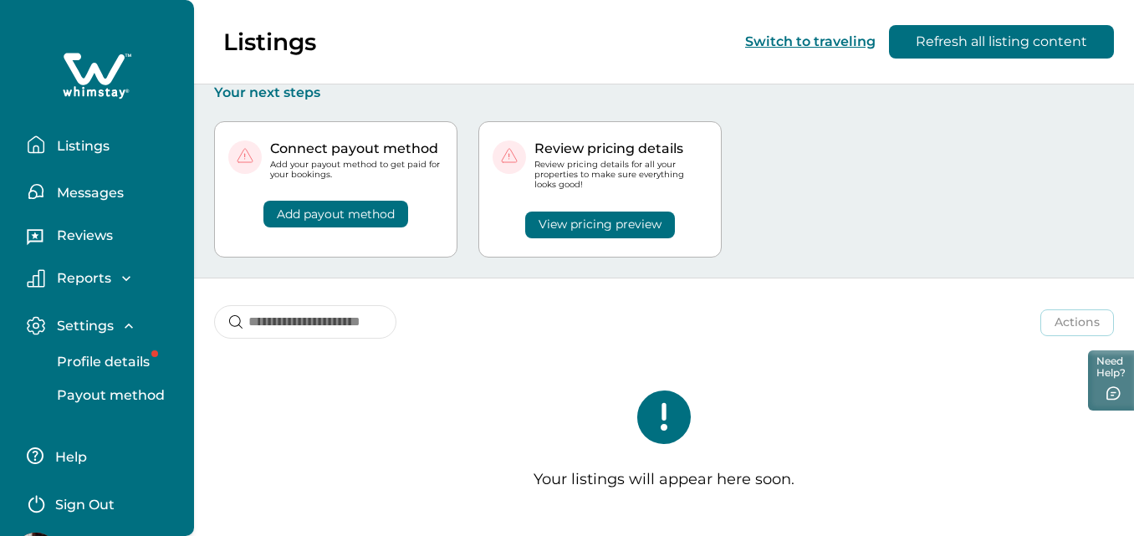
click at [76, 458] on p "Help" at bounding box center [68, 457] width 37 height 17
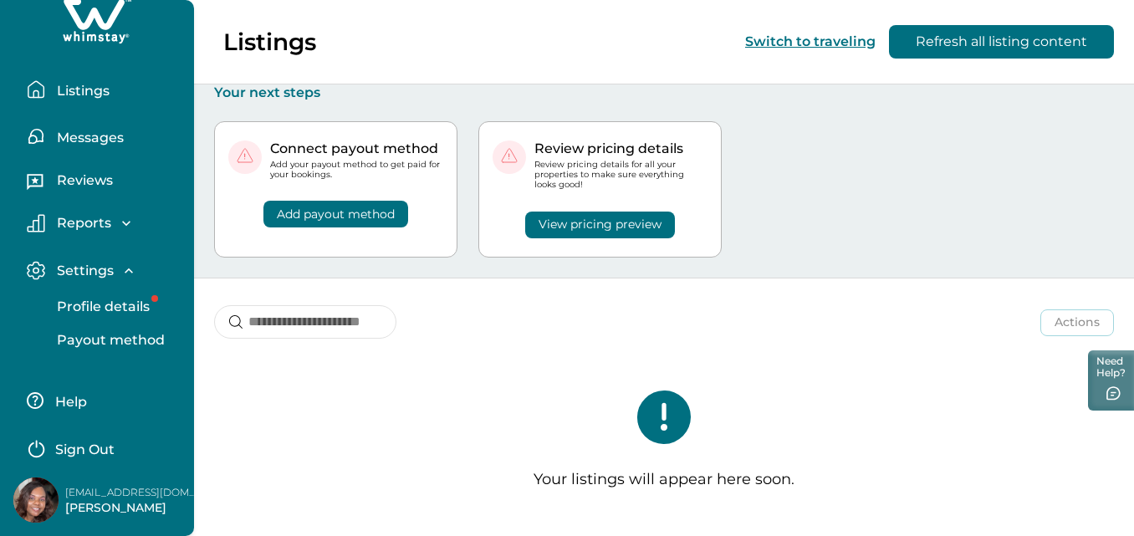
click at [79, 89] on p "Listings" at bounding box center [81, 91] width 58 height 17
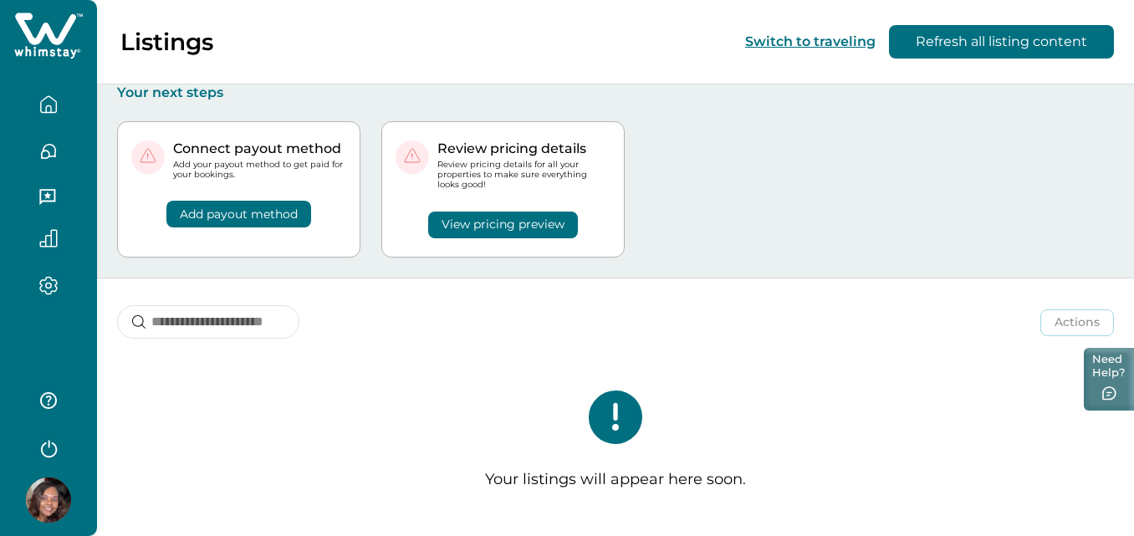
click at [1101, 391] on icon "button" at bounding box center [1109, 393] width 16 height 15
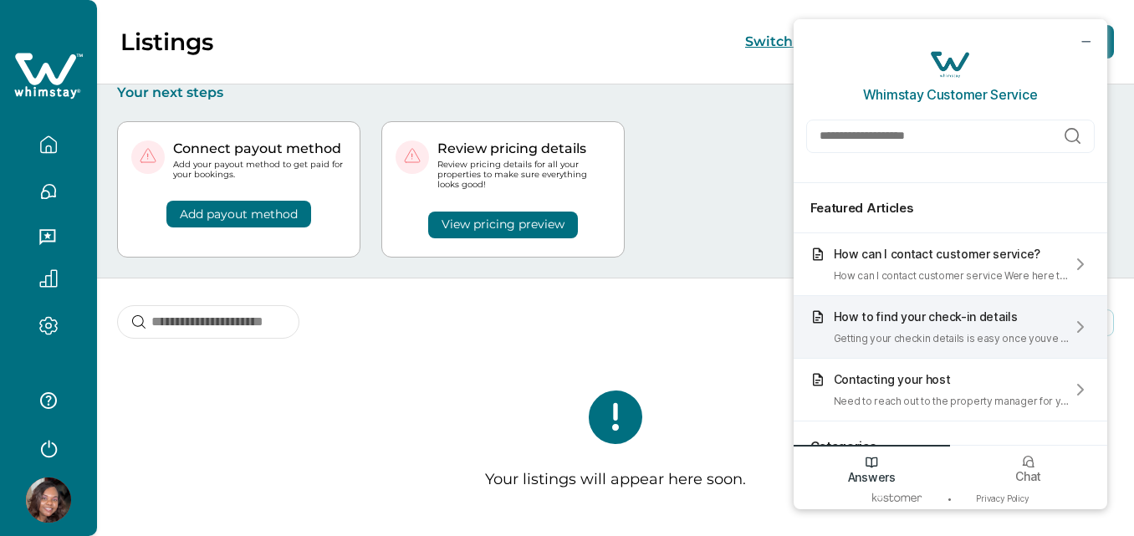
scroll to position [153, 0]
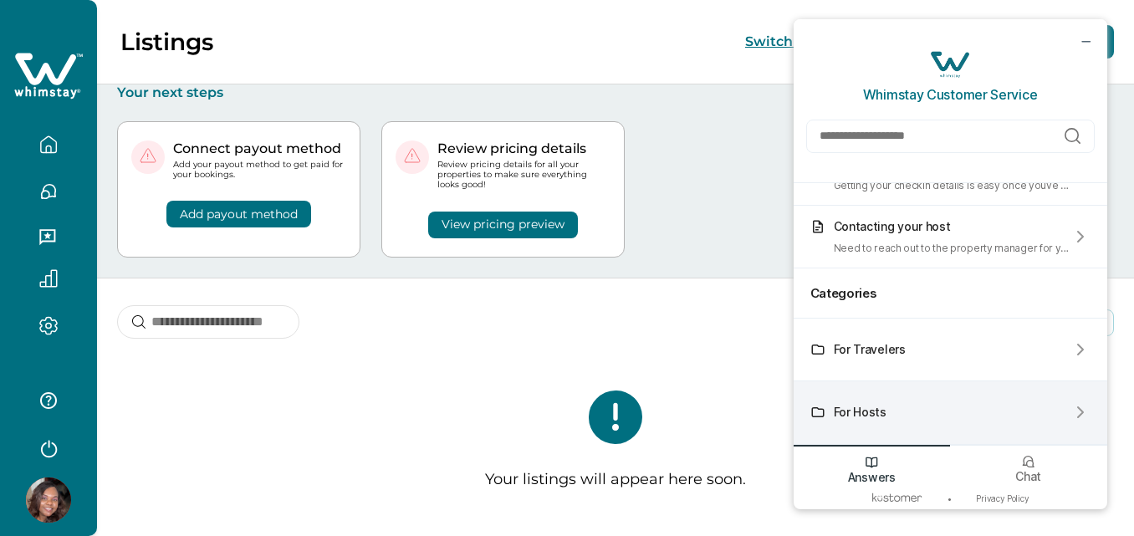
click at [1015, 417] on div "For Hosts" at bounding box center [951, 412] width 314 height 63
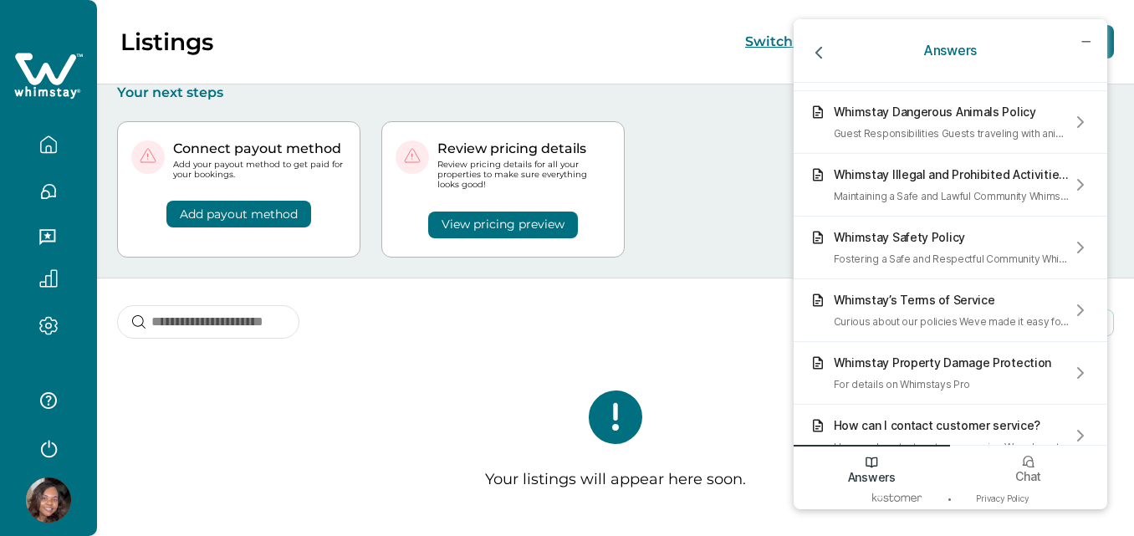
scroll to position [818, 0]
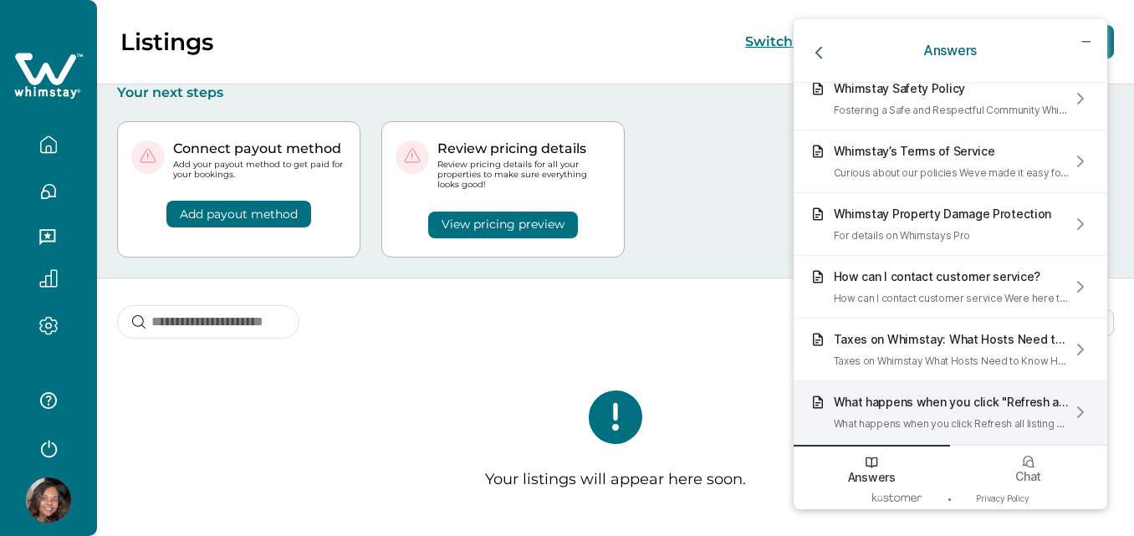
click at [913, 405] on div "What happens when you click "Refresh all listing content"?" at bounding box center [952, 402] width 237 height 14
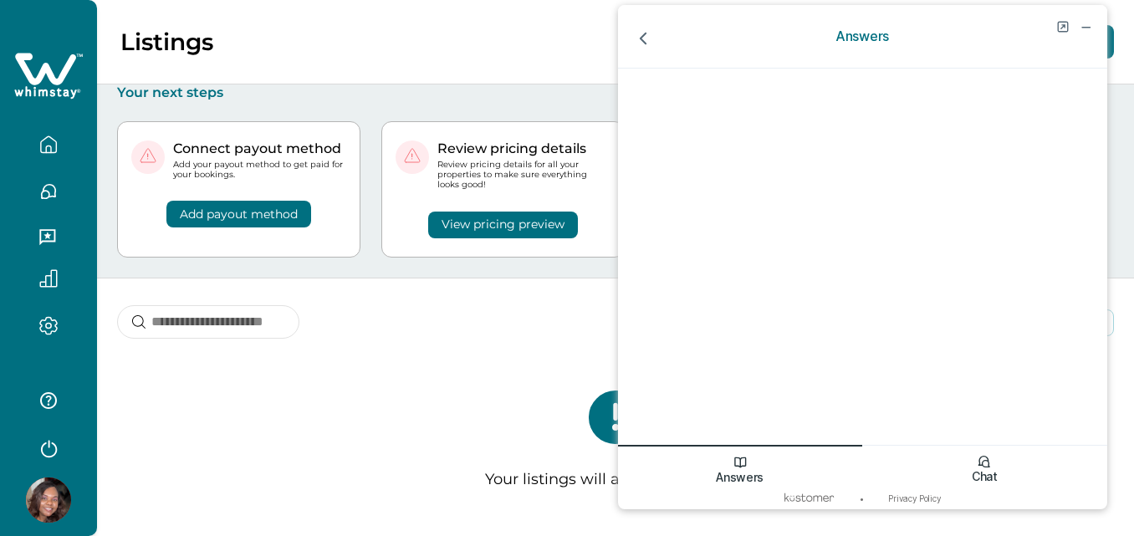
click at [982, 469] on p "Chat" at bounding box center [984, 476] width 26 height 14
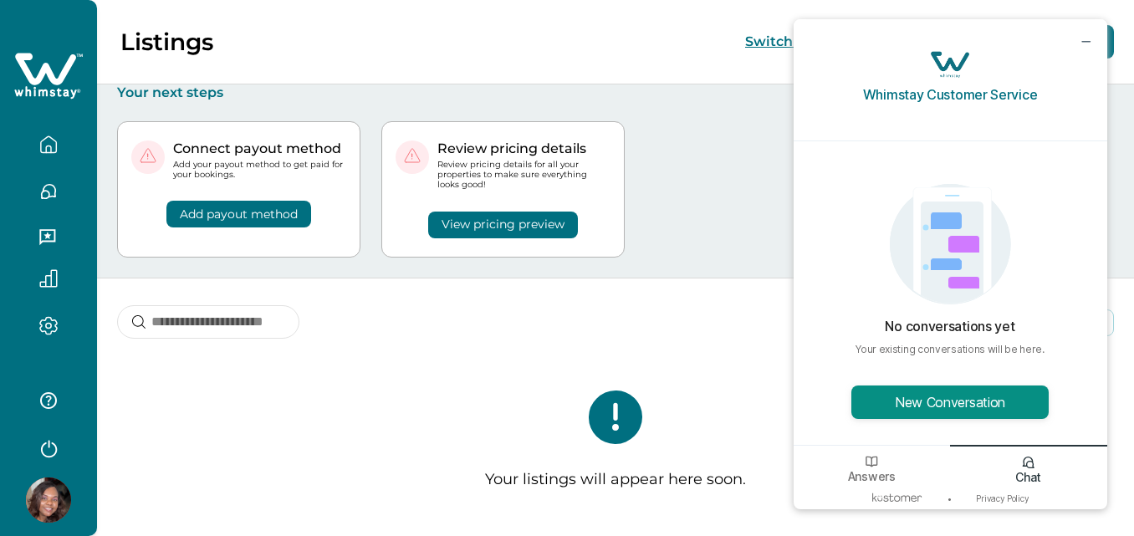
click at [954, 412] on button "New Conversation" at bounding box center [949, 401] width 197 height 33
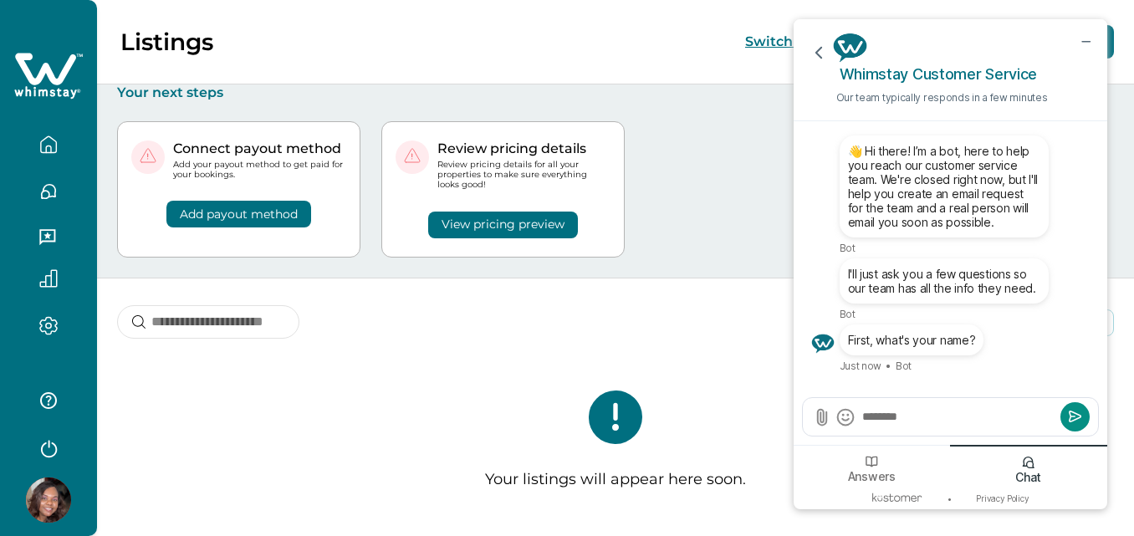
type textarea "*******"
click at [1070, 420] on icon "Submit" at bounding box center [1075, 416] width 11 height 10
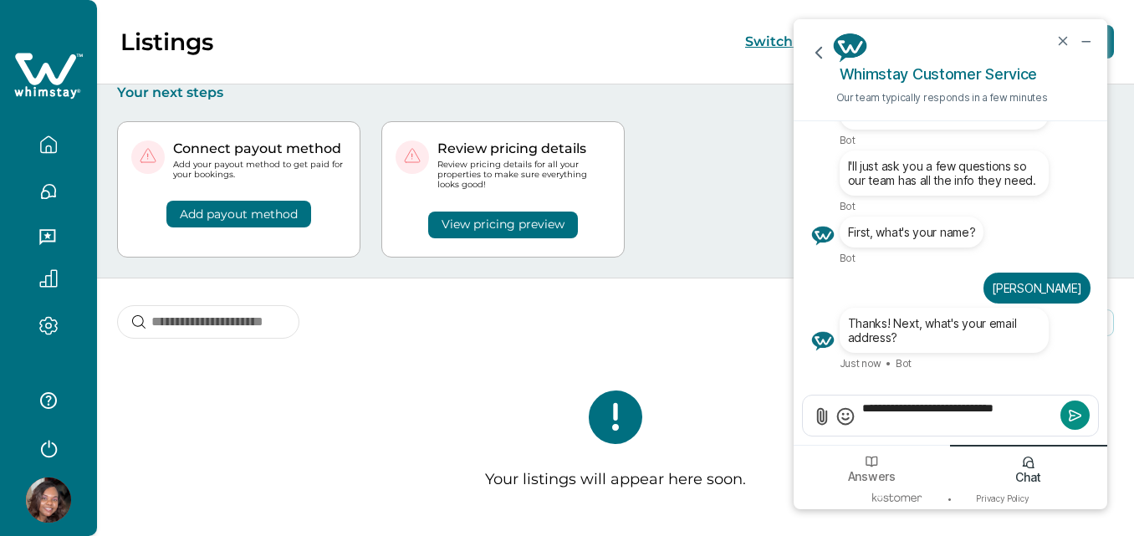
click at [1078, 404] on button "Submit" at bounding box center [1074, 415] width 29 height 29
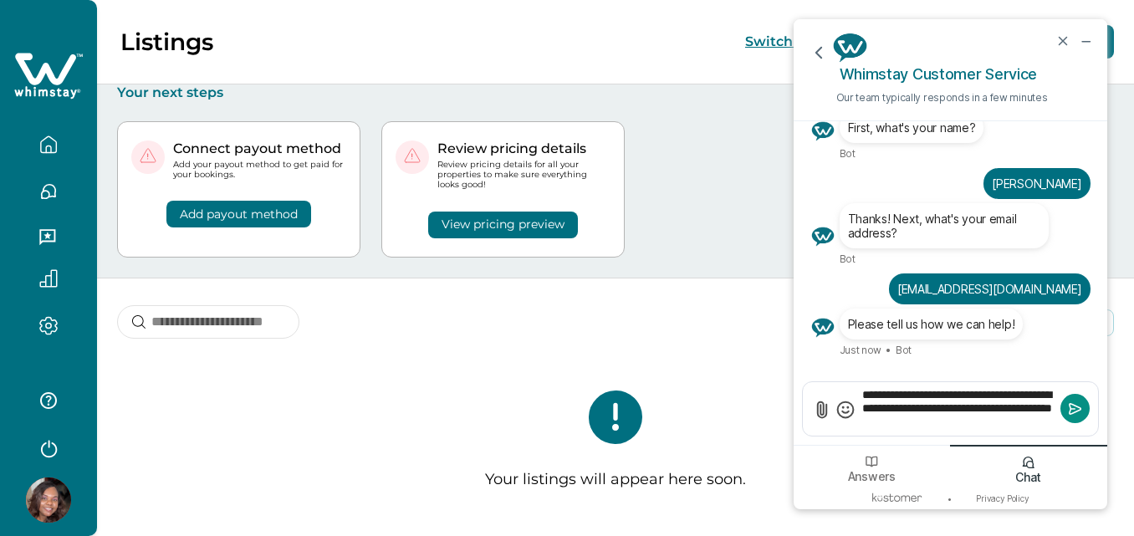
type textarea "**********"
click at [1064, 411] on button "Submit" at bounding box center [1074, 408] width 29 height 29
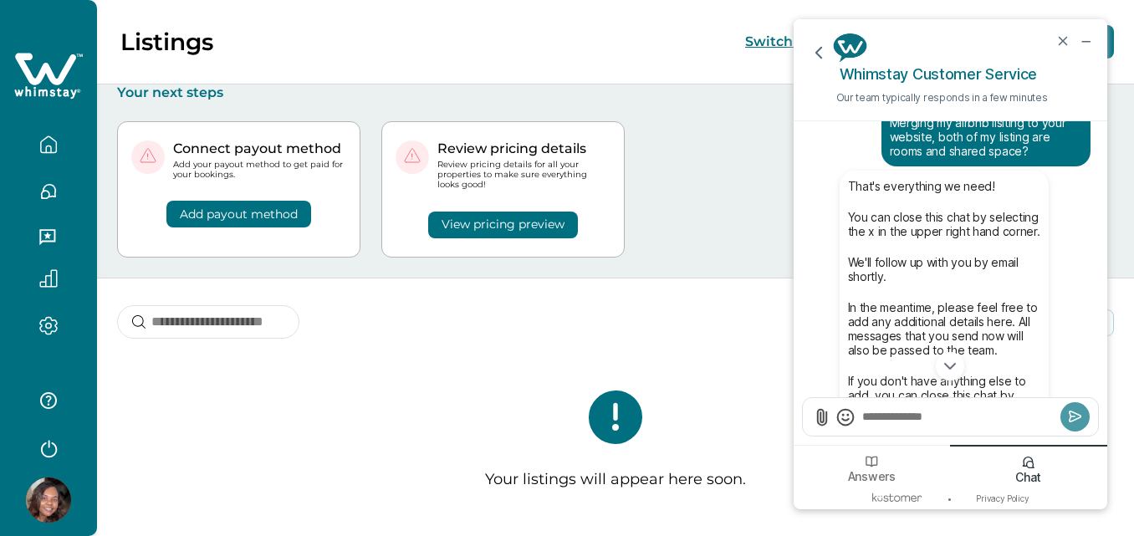
scroll to position [0, 0]
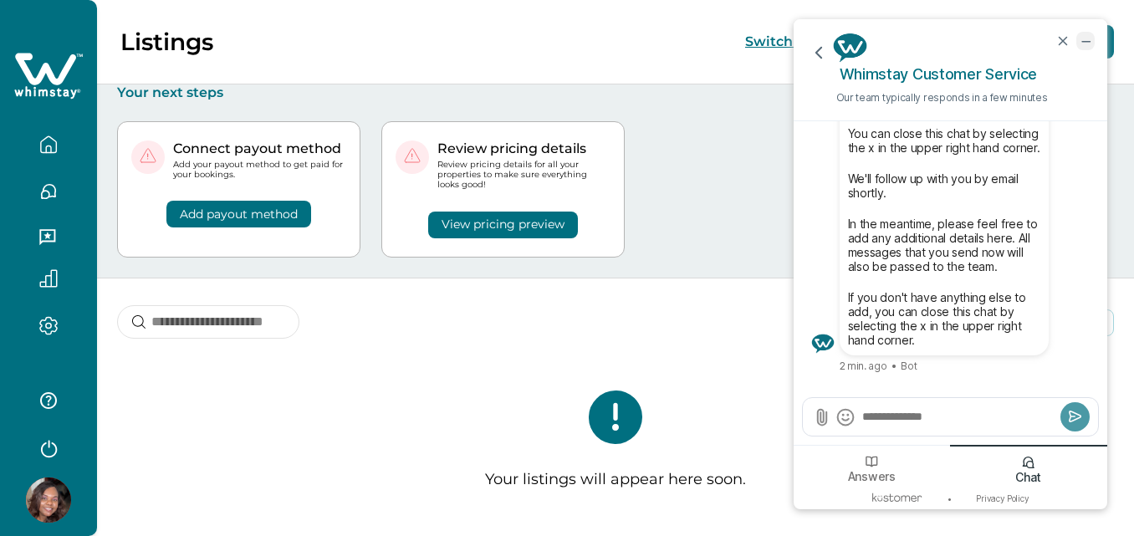
click at [1085, 38] on icon "minimize chat widget" at bounding box center [1085, 40] width 15 height 15
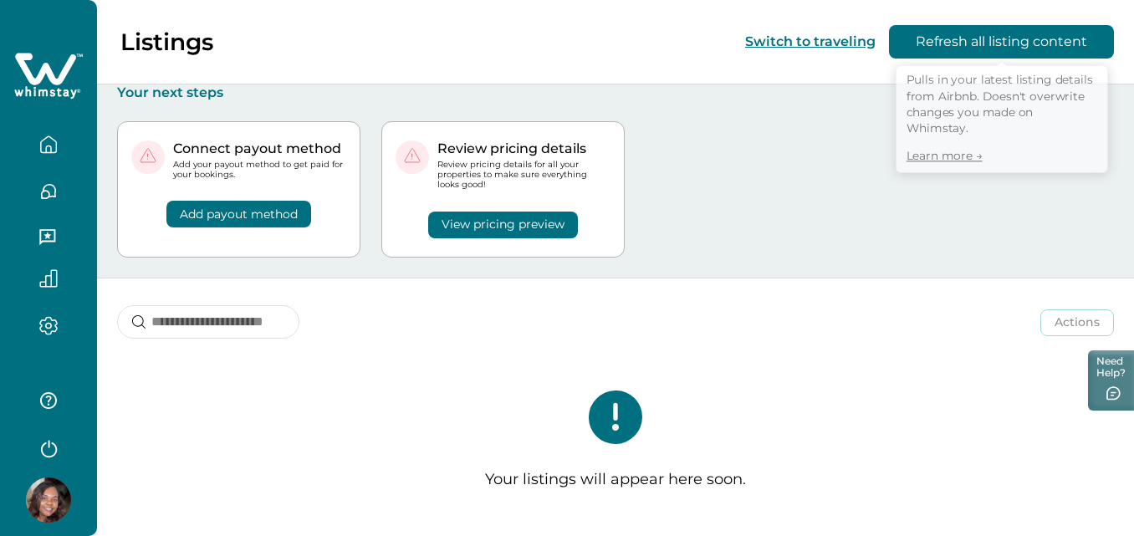
click at [958, 45] on button "Refresh all listing content" at bounding box center [1001, 41] width 225 height 33
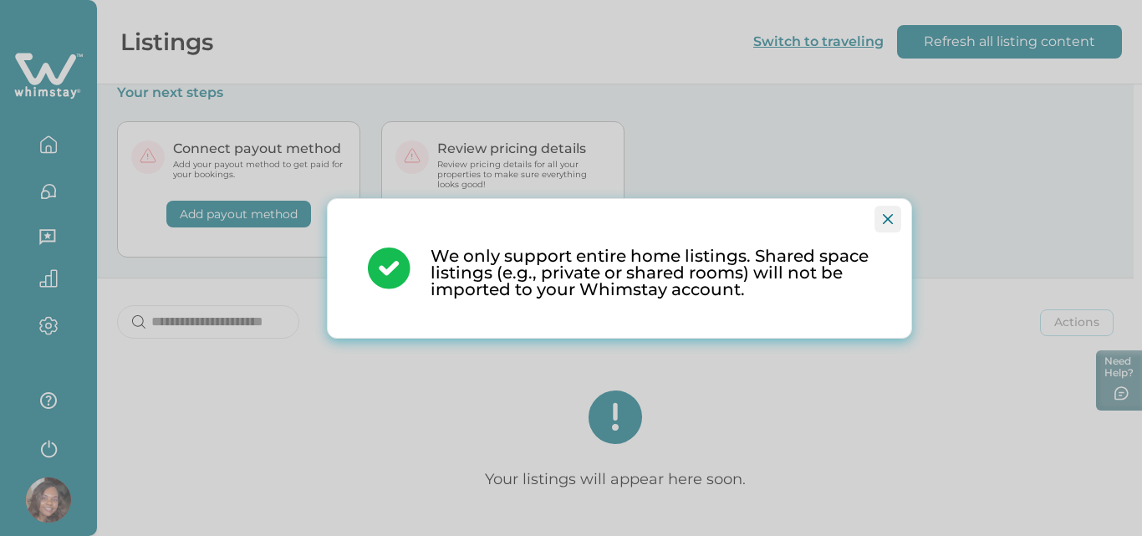
click at [883, 214] on icon "Close" at bounding box center [888, 219] width 10 height 10
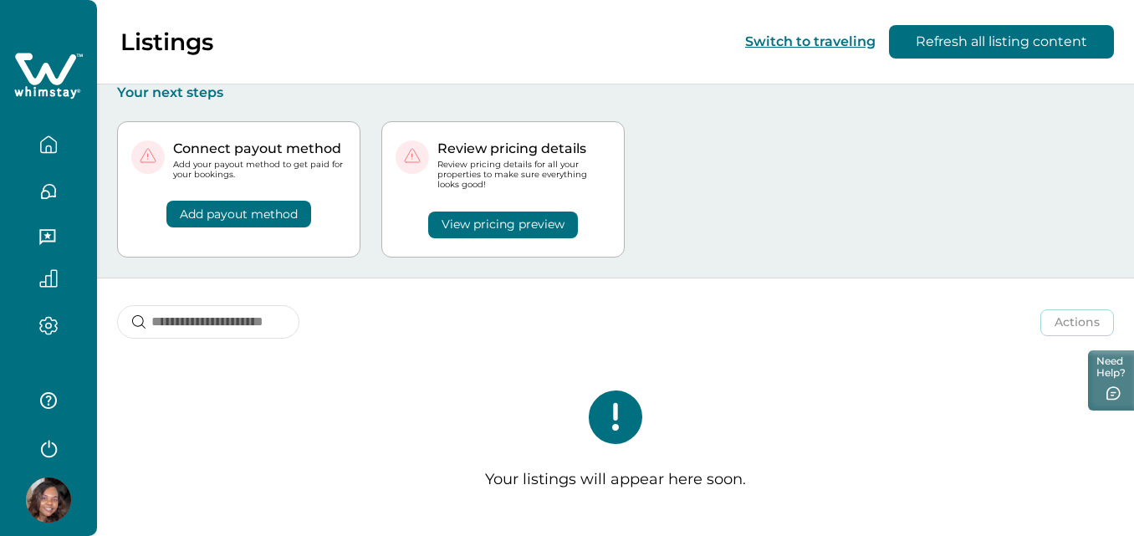
click at [968, 52] on button "Refresh all listing content" at bounding box center [1001, 41] width 225 height 33
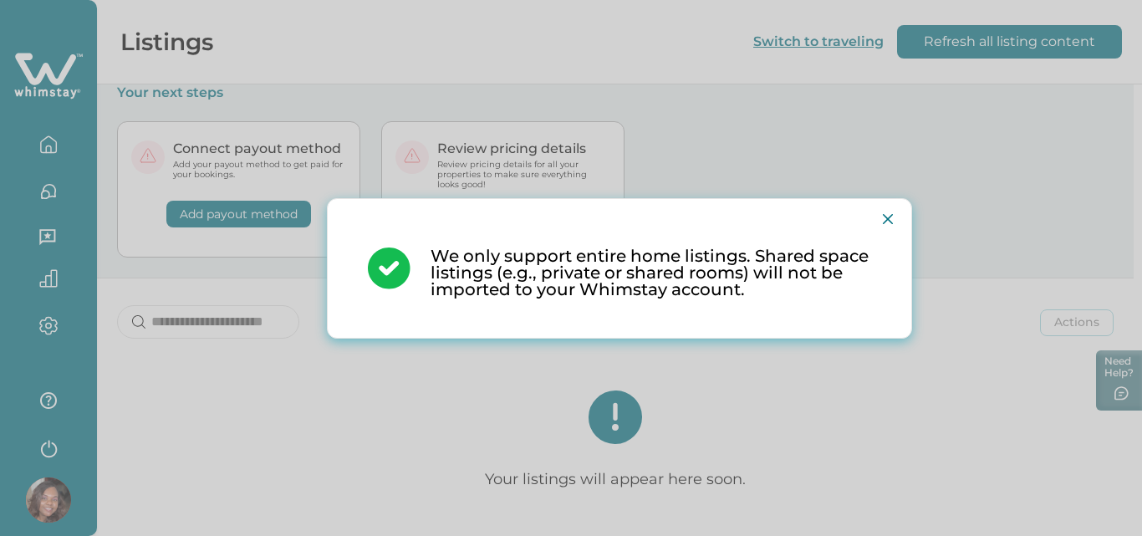
drag, startPoint x: 888, startPoint y: 12, endPoint x: 888, endPoint y: -13, distance: 25.1
click at [888, 0] on html "Skip to Content Listings Switch to traveling Refresh all listing content Your n…" at bounding box center [571, 259] width 1142 height 536
click at [877, 206] on button "Close" at bounding box center [888, 219] width 27 height 27
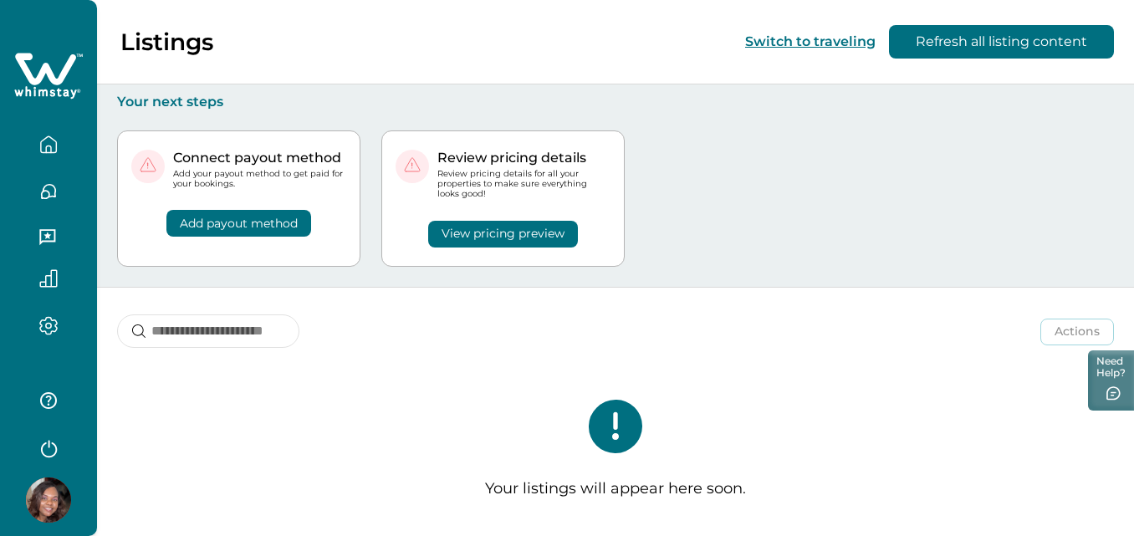
scroll to position [9, 0]
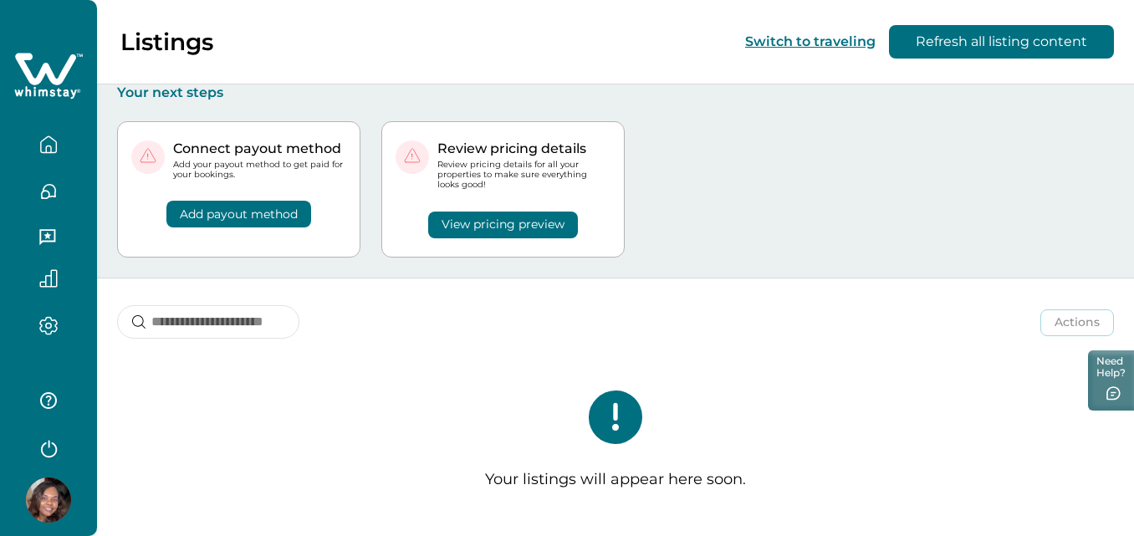
click at [42, 447] on icon "button" at bounding box center [49, 450] width 16 height 18
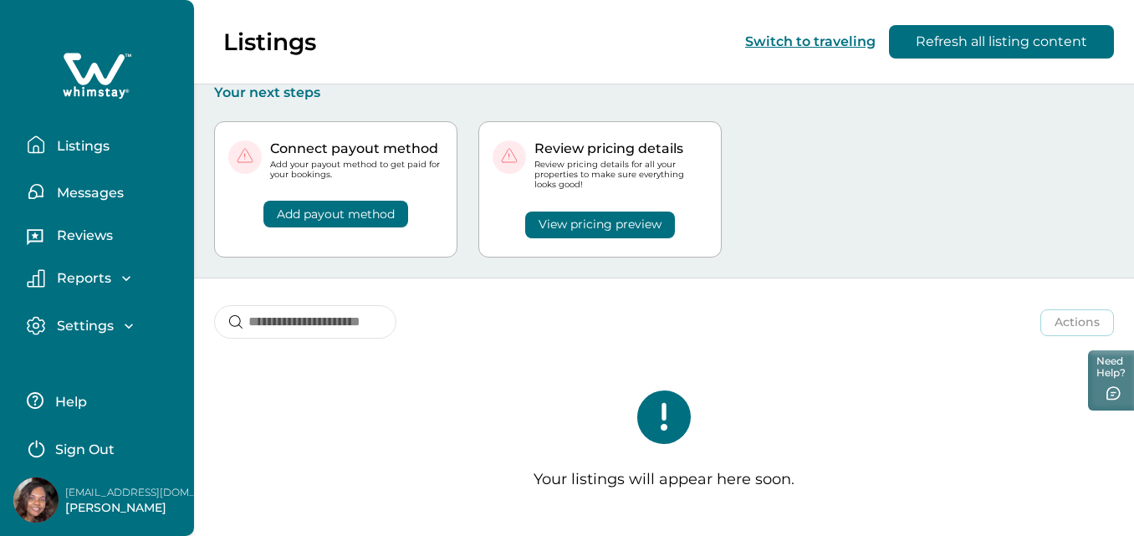
click at [69, 452] on p "Sign Out" at bounding box center [84, 450] width 59 height 17
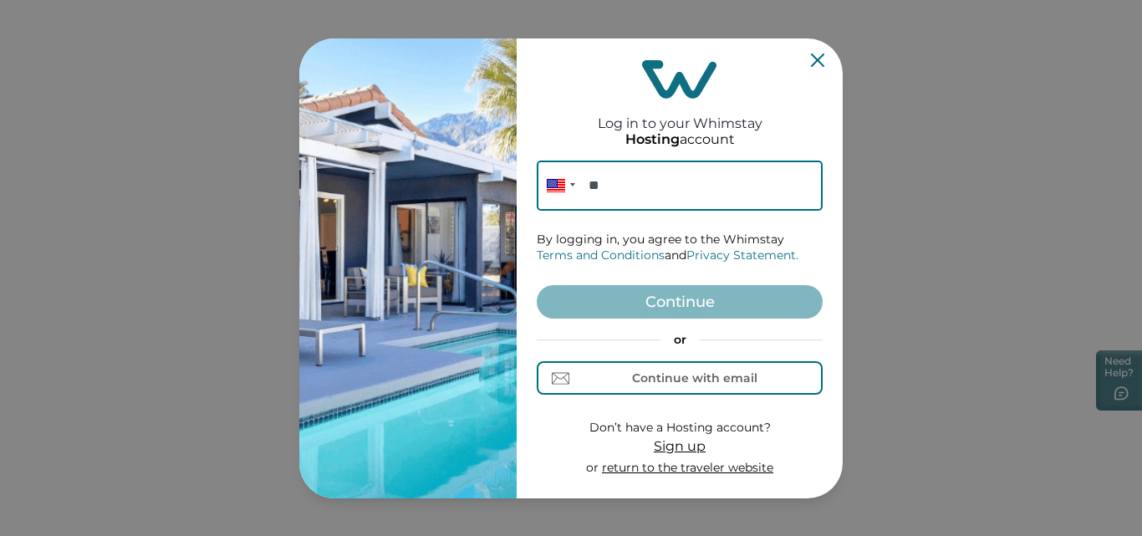
click at [811, 63] on icon "Close" at bounding box center [817, 60] width 13 height 13
